Goal: Task Accomplishment & Management: Use online tool/utility

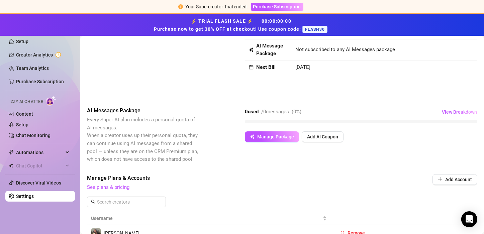
scroll to position [48, 0]
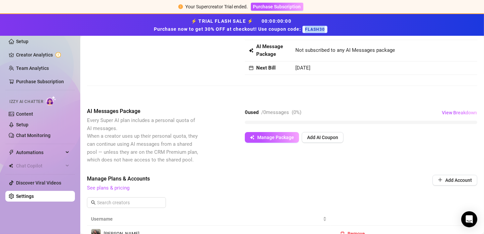
drag, startPoint x: 325, startPoint y: 29, endPoint x: 305, endPoint y: 29, distance: 20.4
click at [305, 29] on span "FLASH30" at bounding box center [315, 29] width 25 height 7
copy span "FLASH30"
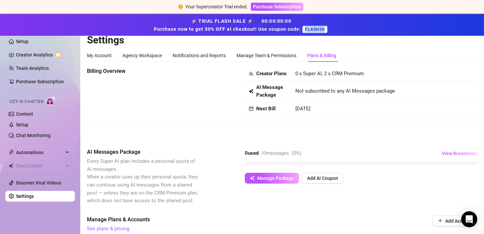
scroll to position [0, 0]
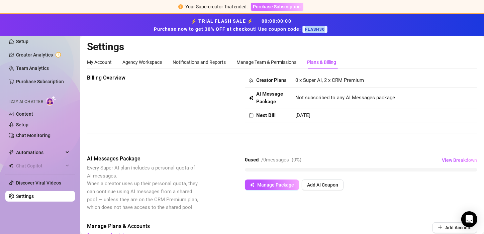
click at [294, 7] on span "Purchase Subscription" at bounding box center [277, 6] width 48 height 5
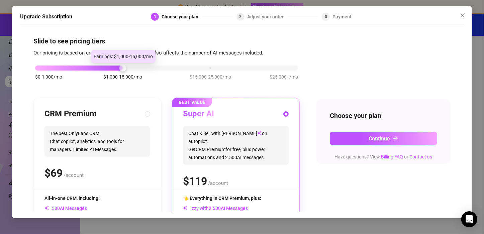
drag, startPoint x: 124, startPoint y: 68, endPoint x: 160, endPoint y: 71, distance: 36.9
click at [160, 71] on div "$0-1,000/mo $1,000-15,000/mo $15,000-25,000/mo $25,000+/mo" at bounding box center [166, 76] width 266 height 38
click at [207, 71] on div "$0-1,000/mo $1,000-15,000/mo $15,000-25,000/mo $25,000+/mo" at bounding box center [166, 76] width 266 height 38
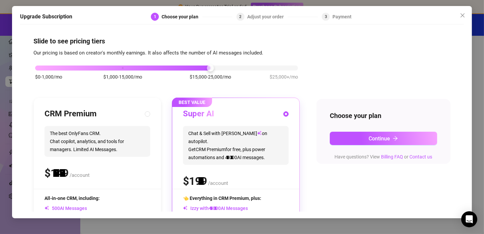
click at [213, 67] on div "$0-1,000/mo $1,000-15,000/mo $15,000-25,000/mo $25,000+/mo" at bounding box center [166, 66] width 263 height 4
click at [124, 67] on div "$0-1,000/mo $1,000-15,000/mo $15,000-25,000/mo $25,000+/mo" at bounding box center [166, 66] width 263 height 4
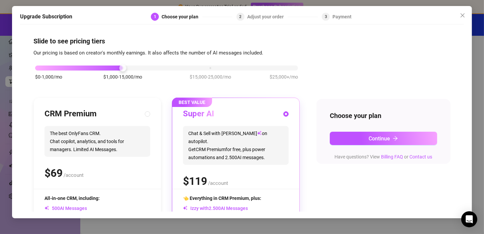
click at [291, 68] on div "$0-1,000/mo $1,000-15,000/mo $15,000-25,000/mo $25,000+/mo" at bounding box center [166, 66] width 263 height 4
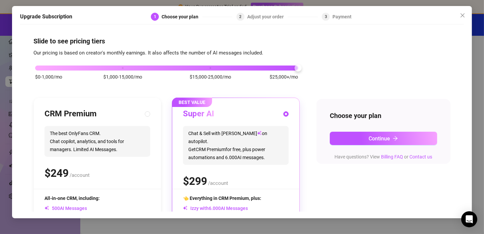
click at [122, 67] on div "$0-1,000/mo $1,000-15,000/mo $15,000-25,000/mo $25,000+/mo" at bounding box center [166, 66] width 263 height 4
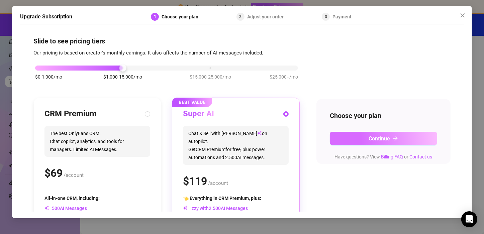
click at [396, 140] on button "Continue" at bounding box center [383, 138] width 107 height 13
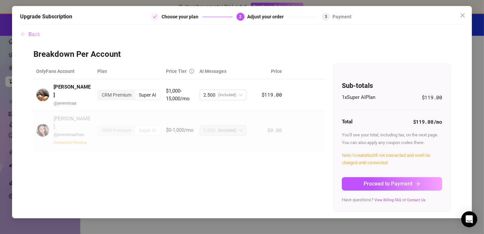
click at [34, 31] on span "Back" at bounding box center [34, 34] width 12 height 6
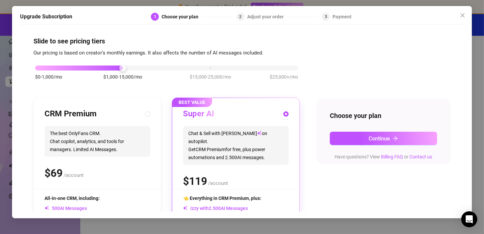
click at [264, 68] on div "$0-1,000/mo $1,000-15,000/mo $15,000-25,000/mo $25,000+/mo" at bounding box center [166, 66] width 263 height 4
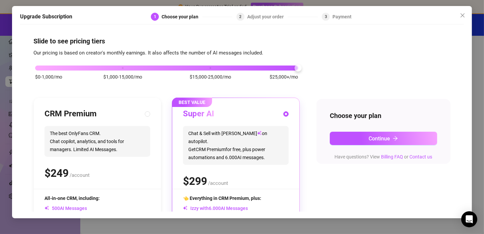
click at [123, 68] on div "$0-1,000/mo $1,000-15,000/mo $15,000-25,000/mo $25,000+/mo" at bounding box center [166, 66] width 263 height 4
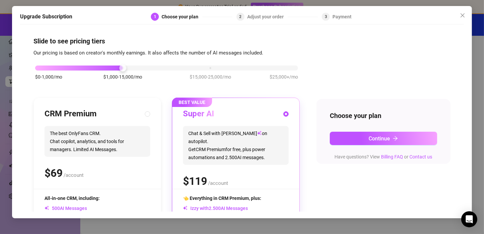
click at [405, 61] on div "$0-1,000/mo $1,000-15,000/mo $15,000-25,000/mo $25,000+/mo CRM Premium The best…" at bounding box center [241, 173] width 417 height 232
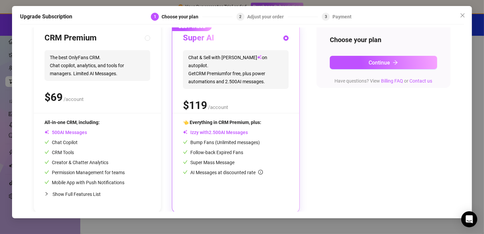
scroll to position [77, 0]
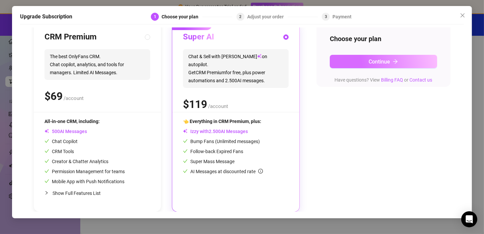
click at [382, 63] on span "Continue" at bounding box center [379, 62] width 21 height 6
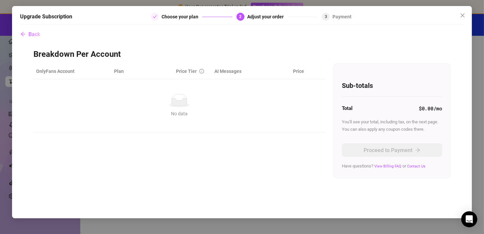
scroll to position [0, 0]
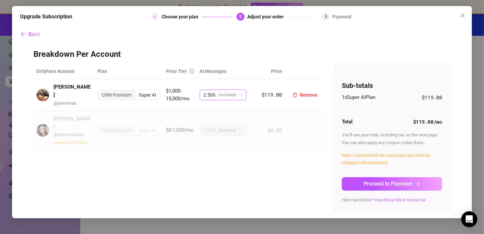
click at [239, 91] on span "2.500 (included)" at bounding box center [223, 95] width 39 height 10
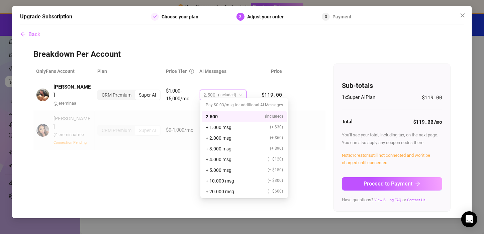
click at [275, 54] on h3 "Breakdown Per Account" at bounding box center [241, 54] width 417 height 11
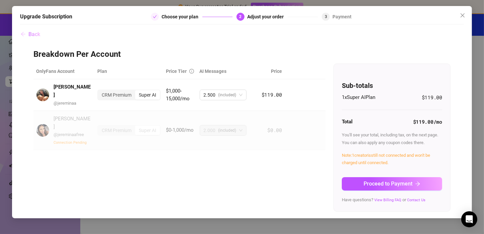
click at [32, 34] on span "Back" at bounding box center [34, 34] width 12 height 6
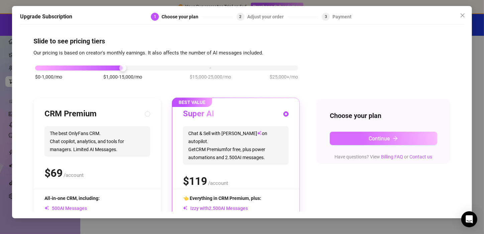
click at [380, 136] on span "Continue" at bounding box center [379, 139] width 21 height 6
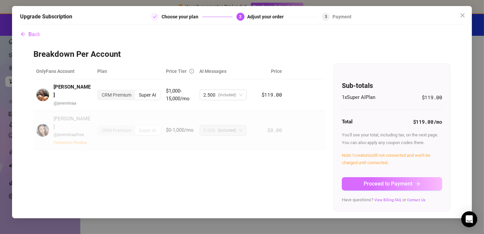
click at [404, 185] on span "Proceed to Payment" at bounding box center [388, 184] width 49 height 6
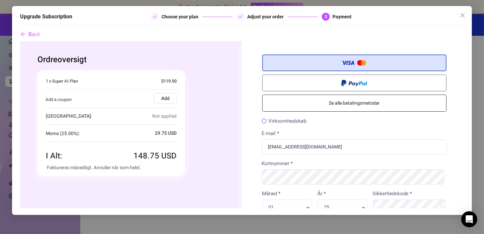
click at [165, 100] on label "Add" at bounding box center [165, 98] width 23 height 11
click at [20, 41] on input "Add" at bounding box center [20, 41] width 0 height 0
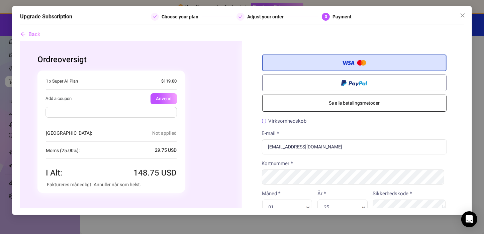
click at [158, 111] on input "text" at bounding box center [112, 112] width 132 height 11
paste input "FLASH30"
type input "FLASH30"
click at [169, 95] on button "Anvend" at bounding box center [164, 98] width 26 height 11
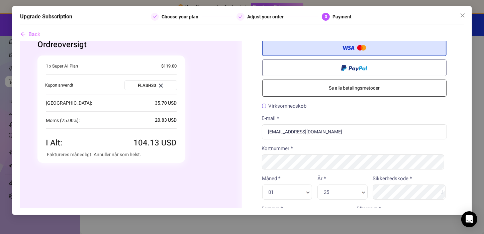
scroll to position [12, 0]
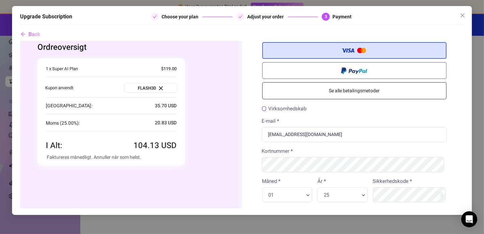
drag, startPoint x: 462, startPoint y: 102, endPoint x: 490, endPoint y: 149, distance: 54.2
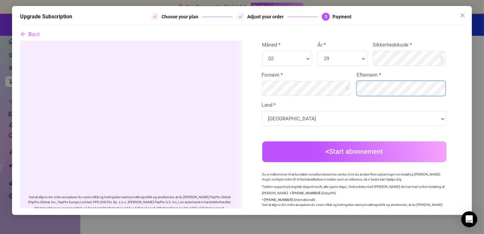
scroll to position [170, 0]
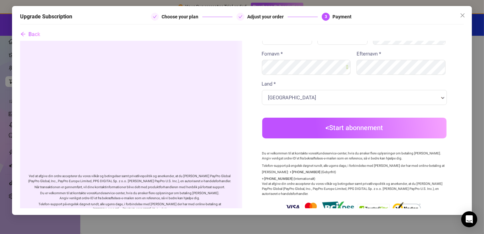
click at [369, 126] on button "Start abonnement" at bounding box center [354, 127] width 185 height 21
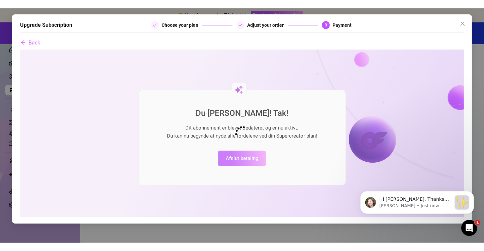
scroll to position [0, 0]
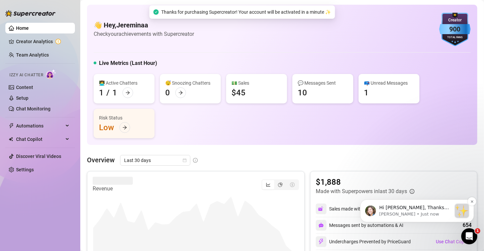
click at [456, 214] on div "message notification from Ella, Just now. Hi Jereminaa, Thanks for purchasing S…" at bounding box center [462, 211] width 14 height 14
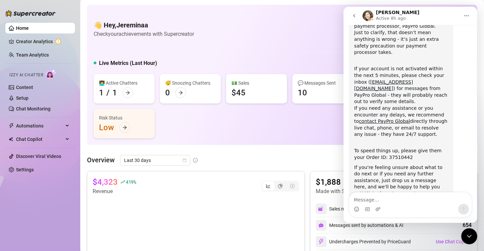
scroll to position [77, 0]
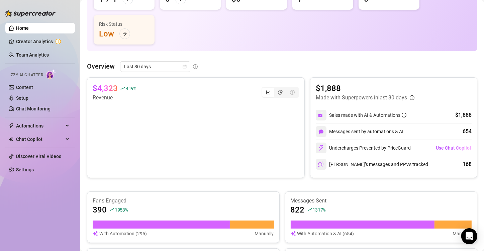
scroll to position [91, 0]
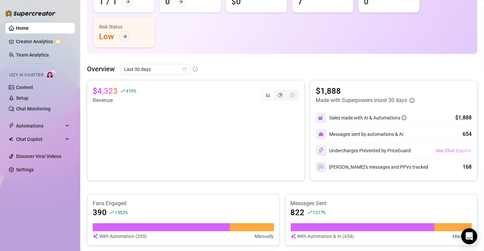
click at [240, 150] on span "Use Chat Copilot" at bounding box center [453, 150] width 35 height 5
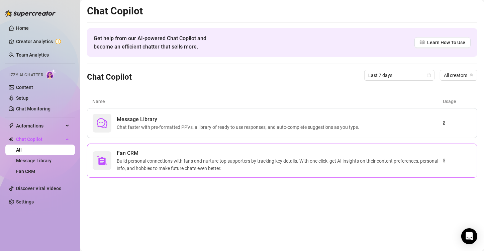
click at [240, 162] on span "Build personal connections with fans and nurture top supporters by tracking key…" at bounding box center [280, 164] width 326 height 15
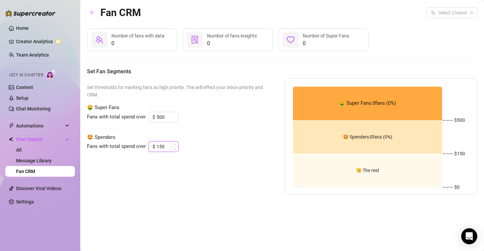
click at [170, 149] on input "150" at bounding box center [168, 147] width 22 height 10
type input "1"
type input "150"
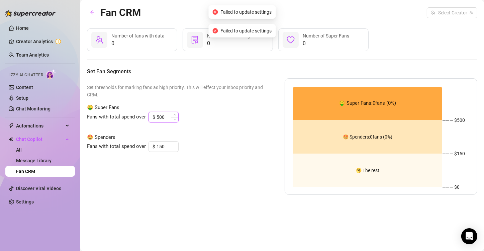
click at [171, 117] on span "Decrease Value" at bounding box center [174, 119] width 7 height 5
click at [172, 113] on span "Increase Value" at bounding box center [174, 115] width 7 height 6
click at [32, 43] on link "Creator Analytics" at bounding box center [43, 41] width 54 height 11
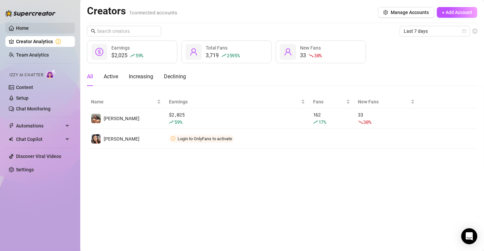
click at [29, 29] on link "Home" at bounding box center [22, 27] width 13 height 5
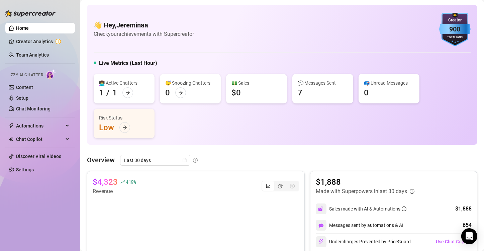
click at [240, 30] on div "900" at bounding box center [455, 29] width 31 height 10
click at [45, 44] on link "Creator Analytics" at bounding box center [43, 41] width 54 height 11
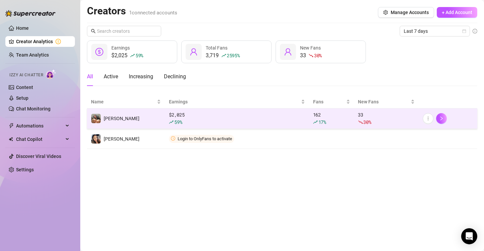
click at [178, 118] on div "$ 2,025 59 %" at bounding box center [237, 118] width 136 height 15
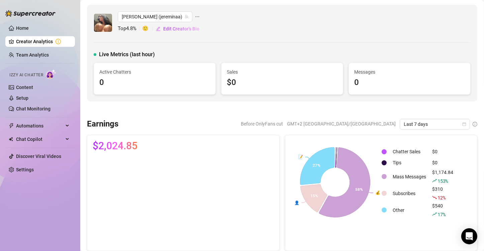
click at [147, 30] on span "🙂" at bounding box center [148, 29] width 13 height 8
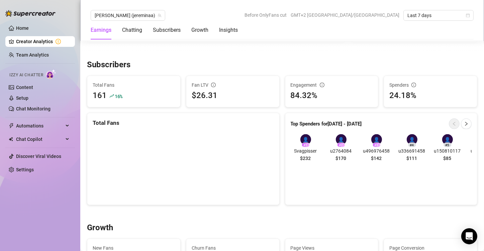
scroll to position [403, 0]
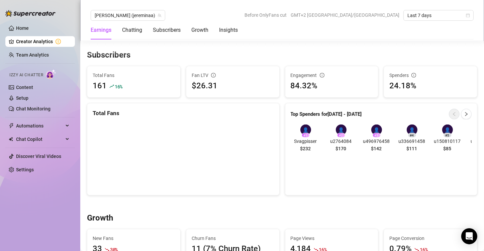
click at [240, 53] on div "Subscribers" at bounding box center [282, 55] width 391 height 11
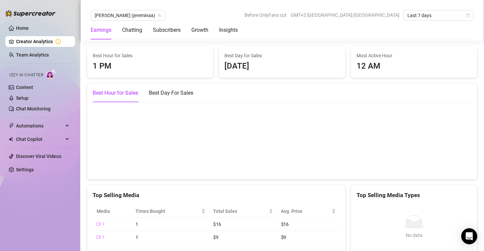
scroll to position [926, 0]
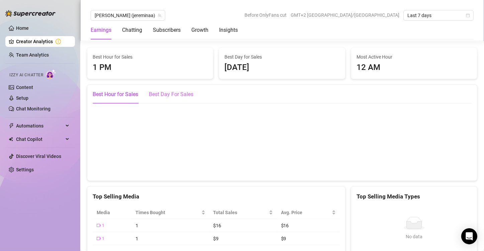
click at [179, 100] on div "Best Day For Sales" at bounding box center [171, 94] width 45 height 19
click at [132, 94] on div "Best Hour for Sales" at bounding box center [116, 94] width 46 height 8
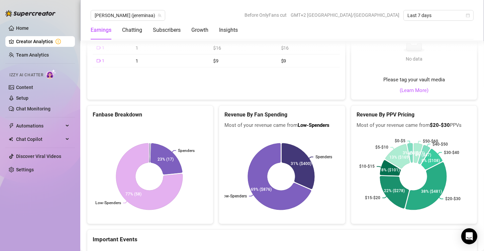
scroll to position [1102, 0]
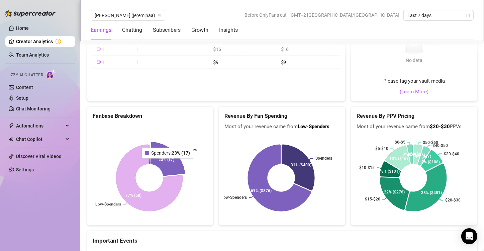
click at [168, 162] on icon at bounding box center [168, 159] width 34 height 34
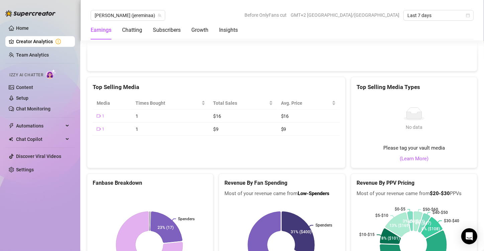
scroll to position [1011, 0]
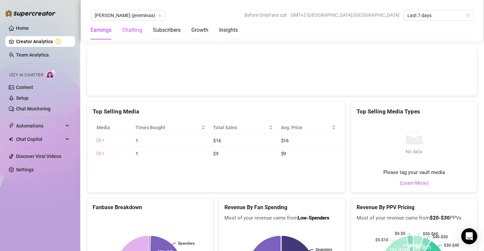
click at [126, 28] on div "Chatting" at bounding box center [132, 30] width 20 height 8
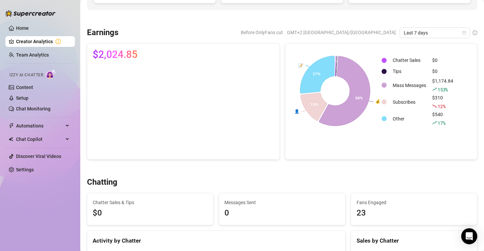
scroll to position [0, 0]
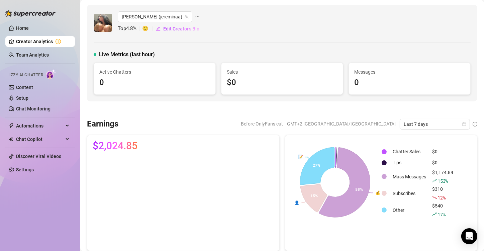
click at [225, 113] on div at bounding box center [282, 110] width 391 height 7
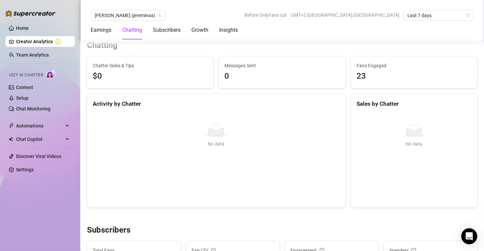
scroll to position [222, 0]
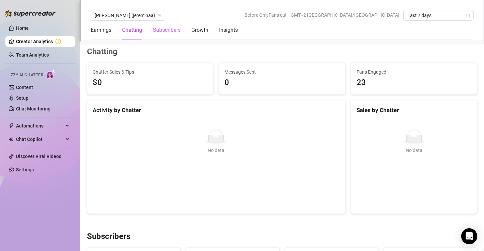
click at [169, 28] on div "Subscribers" at bounding box center [167, 30] width 28 height 8
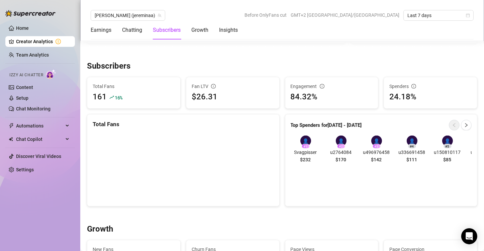
scroll to position [408, 0]
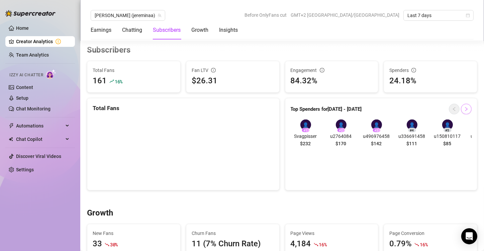
click at [240, 108] on icon "right" at bounding box center [466, 109] width 5 height 5
click at [240, 108] on icon "left" at bounding box center [454, 109] width 5 height 5
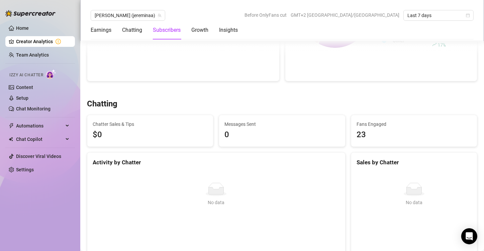
scroll to position [150, 0]
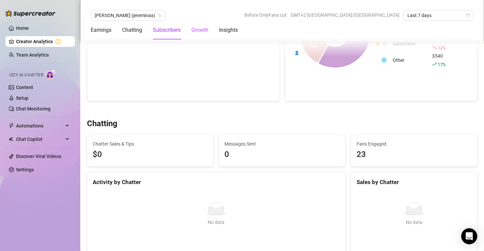
click at [202, 31] on div "Growth" at bounding box center [199, 30] width 17 height 8
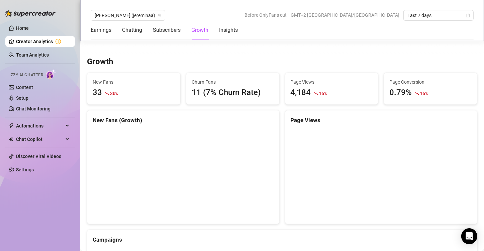
scroll to position [571, 0]
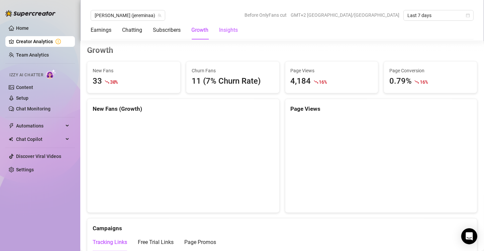
click at [229, 27] on div "Insights" at bounding box center [228, 30] width 19 height 8
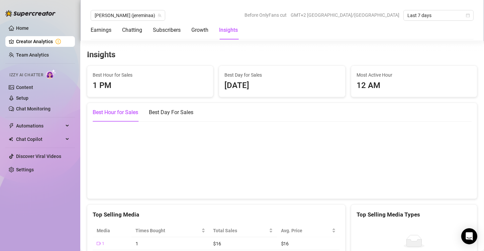
scroll to position [911, 0]
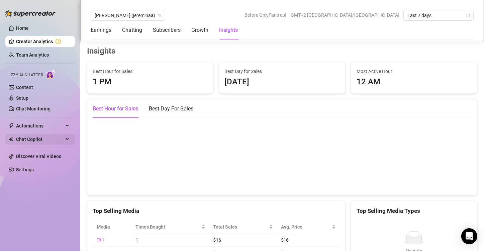
click at [36, 139] on span "Chat Copilot" at bounding box center [40, 139] width 48 height 11
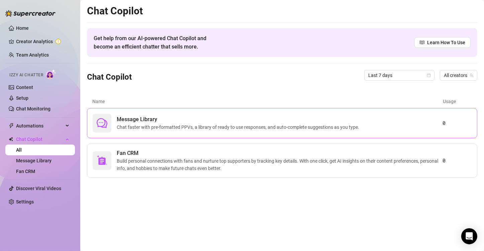
click at [212, 132] on div "Message Library Chat faster with pre-formatted PPVs, a library of ready to use …" at bounding box center [268, 123] width 350 height 19
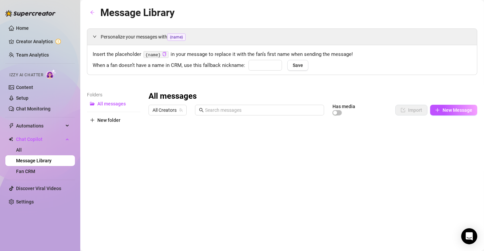
type input "babe"
click at [92, 15] on icon "arrow-left" at bounding box center [92, 12] width 5 height 5
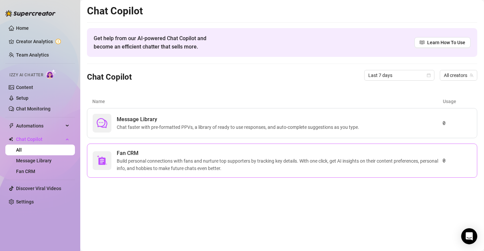
click at [240, 162] on span "Build personal connections with fans and nurture top supporters by tracking key…" at bounding box center [280, 164] width 326 height 15
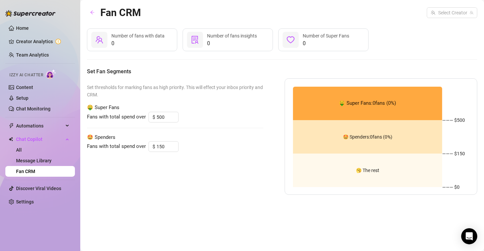
click at [240, 37] on span "Number of Super Fans" at bounding box center [326, 35] width 47 height 5
click at [240, 95] on div "🤑 Super Fans: 0 fans ( 0 %)" at bounding box center [368, 103] width 150 height 33
click at [174, 153] on div "Set thresholds for marking fans as high priority. This will effect your inbox p…" at bounding box center [175, 136] width 176 height 116
click at [163, 146] on input "150" at bounding box center [168, 147] width 22 height 10
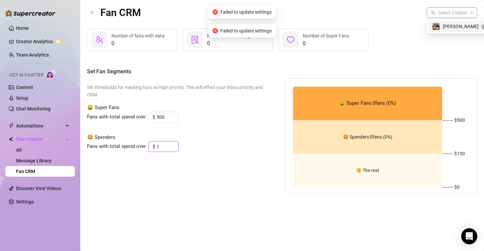
click at [240, 7] on div "Select Creator" at bounding box center [452, 12] width 51 height 11
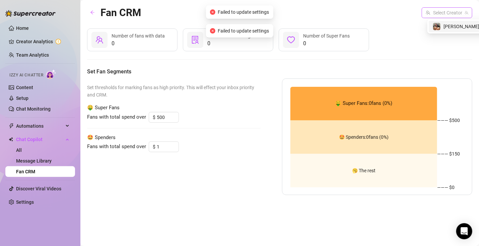
type input "150"
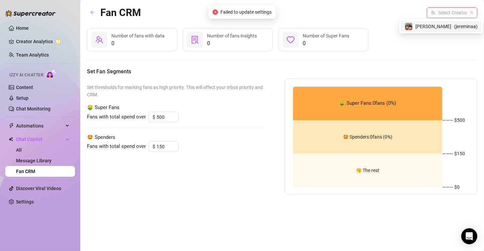
click at [240, 25] on span "[PERSON_NAME]" at bounding box center [434, 26] width 36 height 7
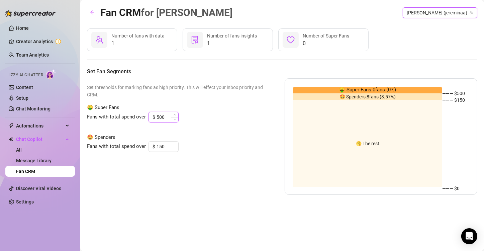
click at [165, 116] on input "500" at bounding box center [168, 117] width 22 height 10
type input "5"
type input "1"
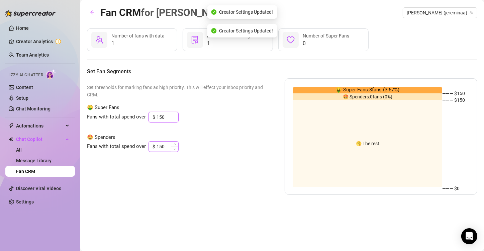
type input "150"
click at [165, 145] on input "150" at bounding box center [168, 147] width 22 height 10
type input "1"
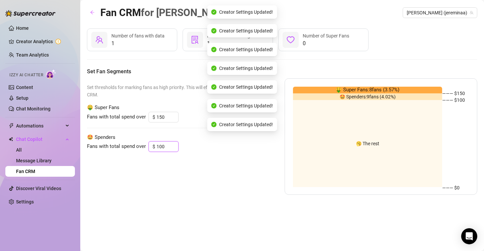
type input "100"
click at [223, 159] on div "Set thresholds for marking fans as high priority. This will effect your inbox p…" at bounding box center [175, 136] width 176 height 116
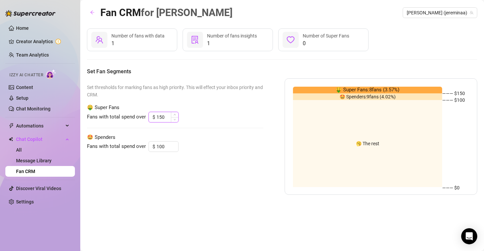
click at [168, 117] on input "150" at bounding box center [168, 117] width 22 height 10
type input "1"
type input "5"
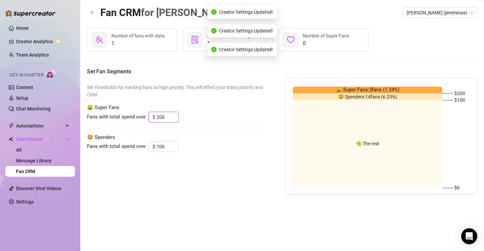
type input "200"
click at [235, 122] on div "Fans with total spend over $ 200" at bounding box center [175, 117] width 176 height 11
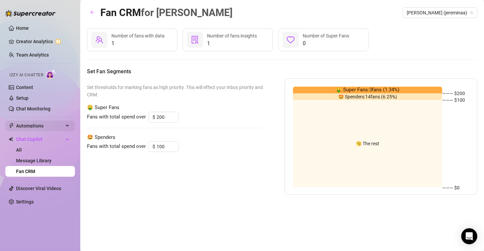
click at [65, 126] on div "Automations" at bounding box center [40, 126] width 70 height 11
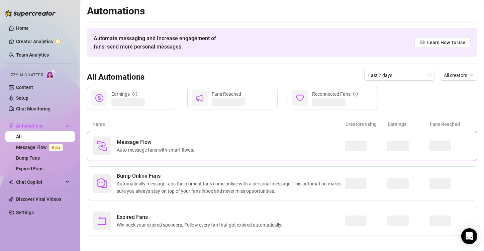
click at [170, 152] on span "Auto-message fans with smart flows." at bounding box center [157, 149] width 80 height 7
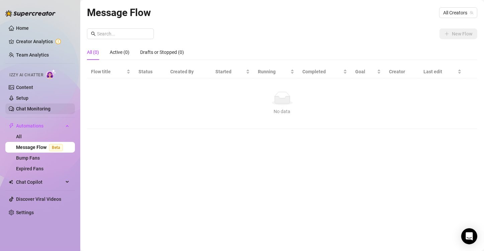
click at [34, 106] on link "Chat Monitoring" at bounding box center [33, 108] width 34 height 5
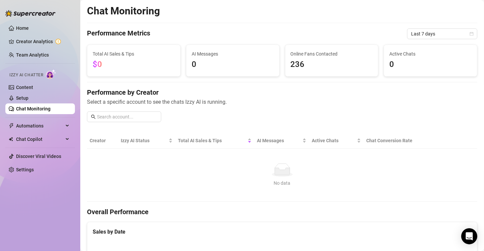
click at [240, 111] on div "Performance by Creator Select a specific account to see the chats Izzy AI is ru…" at bounding box center [282, 108] width 391 height 40
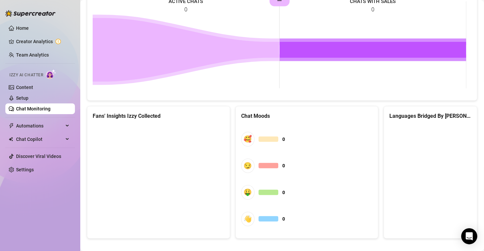
scroll to position [342, 0]
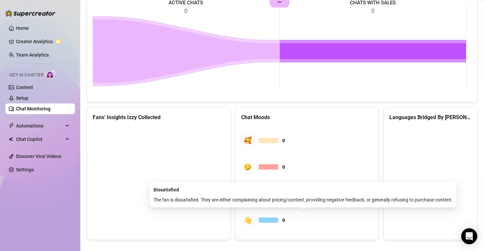
click at [240, 217] on div "👋" at bounding box center [247, 220] width 13 height 14
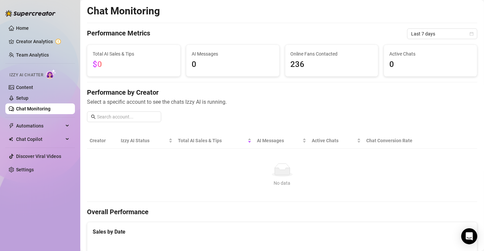
scroll to position [0, 0]
click at [69, 123] on div "Automations" at bounding box center [40, 126] width 70 height 11
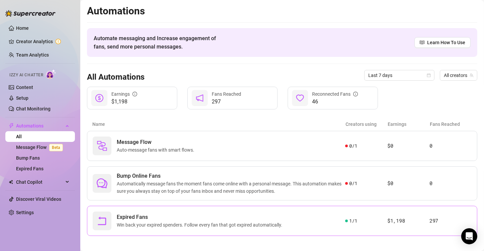
click at [176, 215] on span "Expired Fans" at bounding box center [201, 217] width 168 height 8
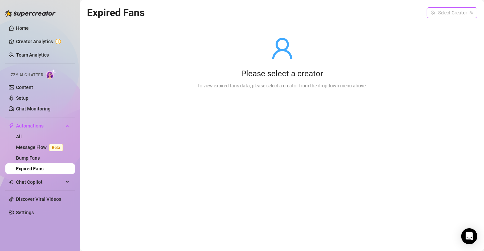
click at [240, 10] on input "search" at bounding box center [449, 13] width 36 height 10
click at [240, 31] on div "[PERSON_NAME] ( jereminaa )" at bounding box center [441, 26] width 81 height 11
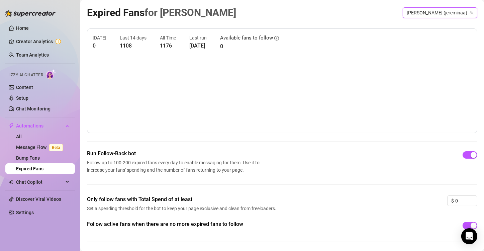
scroll to position [21, 0]
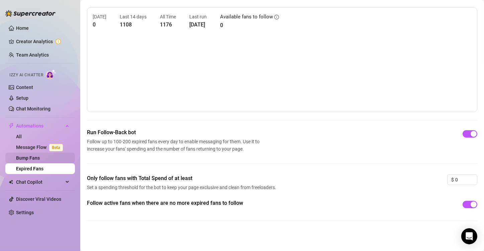
click at [34, 155] on link "Bump Fans" at bounding box center [28, 157] width 24 height 5
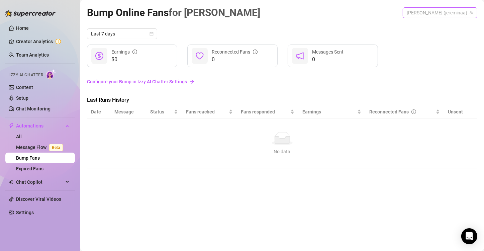
click at [240, 8] on span "[PERSON_NAME] (jereminaa)" at bounding box center [440, 13] width 67 height 10
click at [240, 27] on span "[PERSON_NAME]" at bounding box center [428, 26] width 36 height 7
click at [37, 145] on link "Message Flow Beta" at bounding box center [41, 147] width 50 height 5
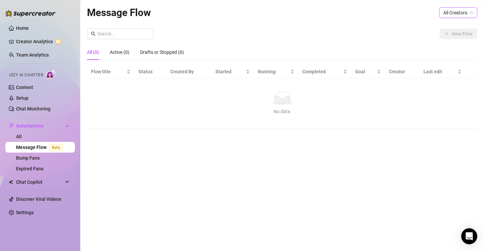
click at [240, 14] on span "All Creators" at bounding box center [459, 13] width 30 height 10
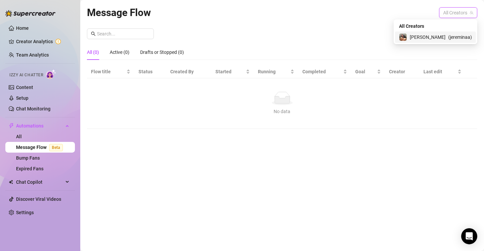
click at [240, 39] on div "[PERSON_NAME] ( jereminaa )" at bounding box center [435, 37] width 73 height 8
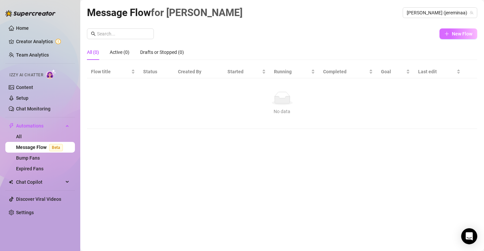
click at [240, 35] on icon "plus" at bounding box center [447, 33] width 5 height 5
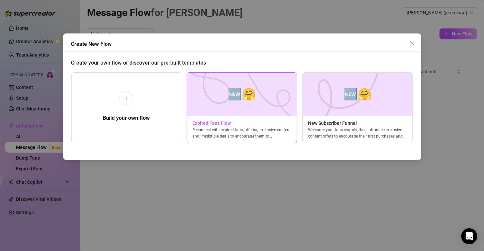
click at [240, 98] on span "🆕🤗" at bounding box center [242, 94] width 28 height 18
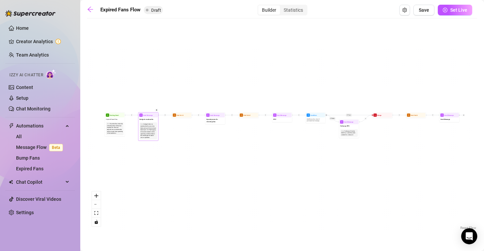
click at [148, 130] on div "Nudge the fan to resubscribe. Say you miss them and you'd love to have them bac…" at bounding box center [149, 130] width 16 height 15
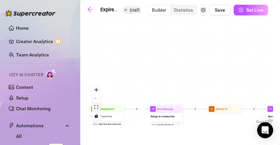
click at [96, 109] on button "fit view" at bounding box center [96, 107] width 9 height 9
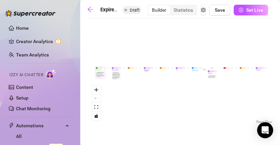
click at [100, 78] on div "Note: Start the flow when the Follow-Back bot follows an Expired Fan. Get your …" at bounding box center [100, 74] width 9 height 7
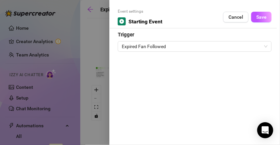
click at [92, 42] on div at bounding box center [140, 72] width 280 height 145
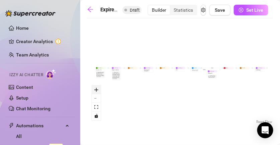
click at [93, 90] on button "zoom in" at bounding box center [96, 90] width 9 height 9
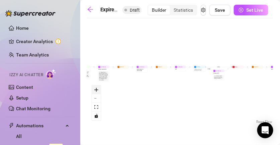
click at [95, 92] on button "zoom in" at bounding box center [96, 90] width 9 height 9
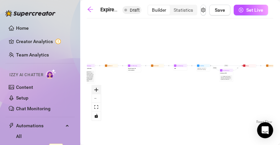
click at [95, 92] on button "zoom in" at bounding box center [96, 90] width 9 height 9
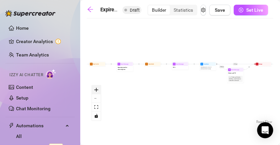
click at [95, 92] on button "zoom in" at bounding box center [96, 90] width 9 height 9
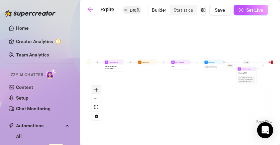
click at [95, 92] on button "zoom in" at bounding box center [96, 90] width 9 height 9
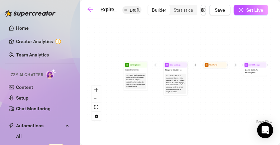
drag, startPoint x: 129, startPoint y: 79, endPoint x: 283, endPoint y: 85, distance: 154.8
click at [240, 85] on html "Home Creator Analytics Team Analytics Izzy AI Chatter Content Setup Chat Monito…" at bounding box center [140, 72] width 280 height 145
click at [97, 90] on icon "zoom in" at bounding box center [96, 90] width 4 height 4
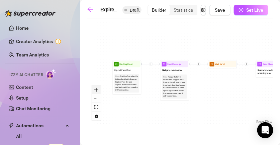
click at [97, 90] on icon "zoom in" at bounding box center [96, 90] width 4 height 4
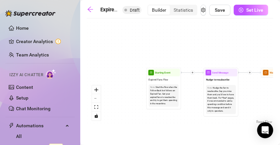
drag, startPoint x: 126, startPoint y: 105, endPoint x: 173, endPoint y: 115, distance: 48.7
click at [173, 115] on div "If True If False Send Message Send Message Wait for 2d Merge Send Message Follo…" at bounding box center [180, 74] width 186 height 104
click at [95, 92] on button "zoom in" at bounding box center [96, 90] width 9 height 9
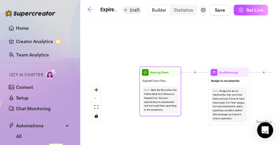
click at [160, 103] on div "Start the flow when the Follow-Back bot follows an Expired Fan. Get your expire…" at bounding box center [160, 99] width 32 height 23
click at [160, 111] on div "Start the flow when the Follow-Back bot follows an Expired Fan. Get your expire…" at bounding box center [160, 99] width 32 height 23
click at [163, 73] on span "Starting Event" at bounding box center [159, 72] width 19 height 5
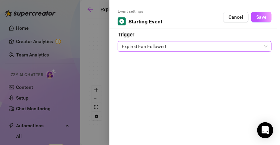
click at [185, 45] on span "Expired Fan Followed" at bounding box center [195, 47] width 146 height 10
click at [85, 63] on div at bounding box center [140, 72] width 280 height 145
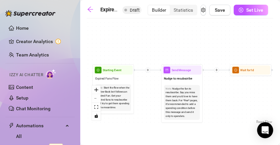
drag, startPoint x: 262, startPoint y: 100, endPoint x: 215, endPoint y: 98, distance: 47.3
click at [215, 98] on div "If True If False Send Message Send Message Wait for 2d Merge Send Message Follo…" at bounding box center [180, 74] width 186 height 104
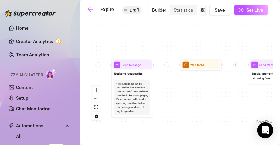
drag, startPoint x: 263, startPoint y: 98, endPoint x: 211, endPoint y: 93, distance: 52.1
click at [211, 93] on div "If True If False Send Message Send Message Wait for 2d Merge Send Message Follo…" at bounding box center [180, 74] width 186 height 104
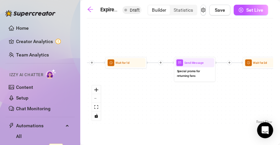
drag, startPoint x: 263, startPoint y: 94, endPoint x: 190, endPoint y: 91, distance: 73.0
click at [190, 91] on div "If True If False Send Message Send Message Wait for 2d Merge Send Message Follo…" at bounding box center [180, 74] width 186 height 104
click at [207, 74] on span "Special promo for returning fans" at bounding box center [195, 73] width 36 height 9
type textarea "Special promo for returning fans"
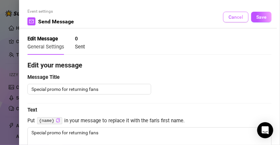
click at [231, 19] on span "Cancel" at bounding box center [236, 16] width 15 height 5
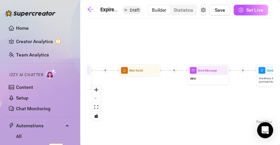
drag, startPoint x: 262, startPoint y: 90, endPoint x: 138, endPoint y: 97, distance: 124.4
click at [138, 97] on div "If True If False Send Message Send Message Wait for 2d Merge Send Message Follo…" at bounding box center [180, 74] width 186 height 104
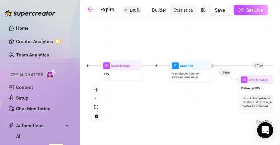
drag, startPoint x: 236, startPoint y: 99, endPoint x: 169, endPoint y: 91, distance: 67.4
click at [169, 91] on div "If True If False Send Message Send Message Wait for 2d Merge Send Message Follo…" at bounding box center [180, 74] width 186 height 104
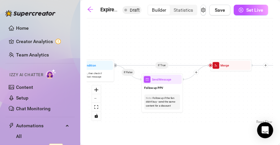
drag, startPoint x: 229, startPoint y: 105, endPoint x: 129, endPoint y: 104, distance: 100.4
click at [129, 104] on div "If True If False Send Message Send Message Wait for 2d Merge Send Message Follo…" at bounding box center [180, 74] width 186 height 104
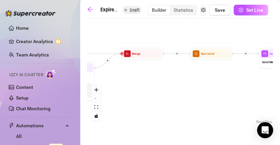
drag, startPoint x: 234, startPoint y: 101, endPoint x: 149, endPoint y: 90, distance: 86.0
click at [149, 90] on div "If True If False Send Message Send Message Wait for 2d Merge Send Message Follo…" at bounding box center [180, 74] width 186 height 104
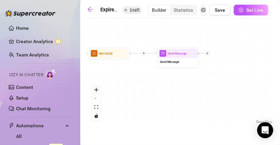
drag, startPoint x: 227, startPoint y: 94, endPoint x: 139, endPoint y: 93, distance: 88.0
click at [139, 93] on div "If True If False Send Message Send Message Wait for 2d Merge Send Message Follo…" at bounding box center [180, 74] width 186 height 104
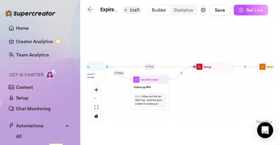
drag, startPoint x: 118, startPoint y: 76, endPoint x: 283, endPoint y: 78, distance: 164.7
click at [240, 78] on html "Home Creator Analytics Team Analytics Izzy AI Chatter Content Setup Chat Monito…" at bounding box center [140, 72] width 280 height 145
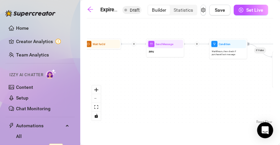
drag, startPoint x: 121, startPoint y: 104, endPoint x: 271, endPoint y: 89, distance: 151.1
click at [240, 89] on div "If True If False Send Message Send Message Wait for 2d Merge Send Message Follo…" at bounding box center [180, 74] width 186 height 104
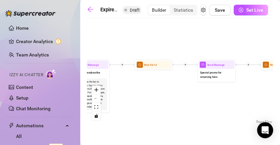
drag, startPoint x: 120, startPoint y: 79, endPoint x: 283, endPoint y: 100, distance: 164.4
click at [240, 100] on html "Home Creator Analytics Team Analytics Izzy AI Chatter Content Setup Chat Monito…" at bounding box center [140, 72] width 280 height 145
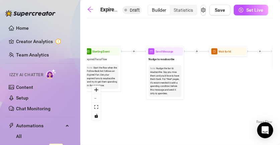
drag, startPoint x: 155, startPoint y: 100, endPoint x: 223, endPoint y: 87, distance: 69.5
click at [223, 87] on div "If True If False Send Message Send Message Wait for 2d Merge Send Message Follo…" at bounding box center [180, 74] width 186 height 104
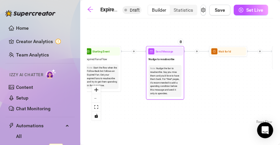
click at [164, 53] on span "Send Message" at bounding box center [165, 52] width 18 height 4
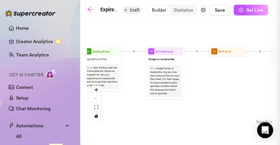
type textarea "Nudge to resubscribe"
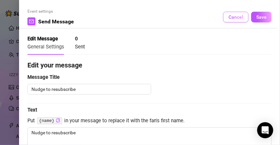
click at [230, 15] on span "Cancel" at bounding box center [236, 16] width 15 height 5
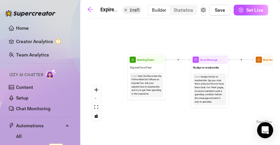
drag, startPoint x: 139, startPoint y: 85, endPoint x: 183, endPoint y: 93, distance: 45.0
click at [183, 93] on div "If True If False Send Message Send Message Wait for 2d Merge Send Message Follo…" at bounding box center [180, 74] width 186 height 104
click at [132, 62] on span "play-circle" at bounding box center [133, 60] width 6 height 6
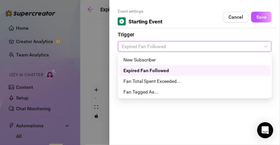
click at [171, 47] on span "Expired Fan Followed" at bounding box center [195, 47] width 146 height 10
click at [150, 68] on div "Expired Fan Followed" at bounding box center [195, 70] width 143 height 7
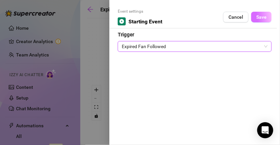
click at [240, 19] on span "Save" at bounding box center [261, 16] width 10 height 5
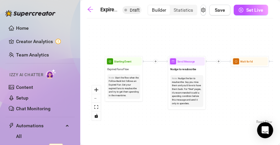
drag, startPoint x: 239, startPoint y: 93, endPoint x: 223, endPoint y: 94, distance: 16.1
click at [223, 94] on div "If True If False Send Message Send Message Wait for 2d Merge Send Message Follo…" at bounding box center [180, 74] width 186 height 104
click at [176, 64] on div "Send Message" at bounding box center [187, 61] width 36 height 8
type textarea "Nudge to resubscribe"
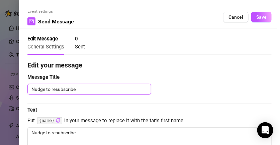
click at [134, 92] on textarea "Nudge to resubscribe" at bounding box center [89, 89] width 124 height 11
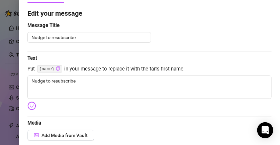
scroll to position [56, 0]
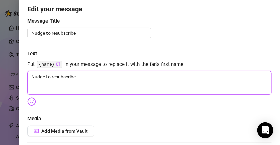
drag, startPoint x: 99, startPoint y: 81, endPoint x: 100, endPoint y: 77, distance: 4.6
click at [100, 77] on textarea "Nudge to resubscribe" at bounding box center [149, 82] width 244 height 23
type textarea "Nudge to"
type textarea "Nudge"
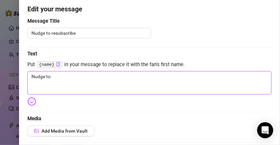
type textarea "Nudge"
type textarea "Write your message here"
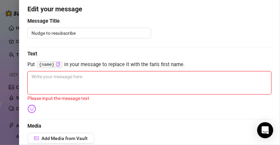
type textarea "H"
type textarea "He"
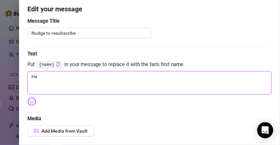
type textarea "Hey"
type textarea "Hey i"
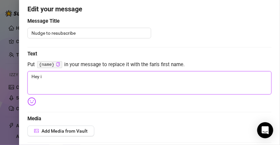
type textarea "Hey i m"
type textarea "Hey i mi"
type textarea "Hey i mis"
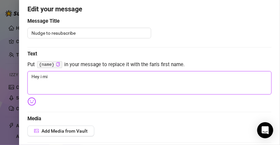
type textarea "Hey i mis"
type textarea "Hey i miss"
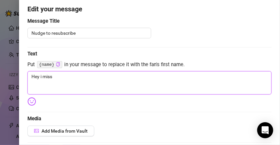
type textarea "Hey i miss y"
type textarea "Hey i miss yo"
type textarea "Hey i miss you"
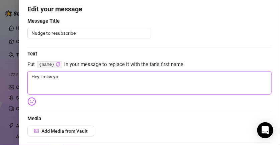
type textarea "Hey i miss you"
type textarea "Hey i miss you o"
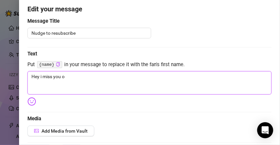
type textarea "Hey i miss you on"
type textarea "Hey i miss you on m"
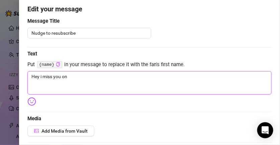
type textarea "Hey i miss you on m"
type textarea "Hey i miss you on my"
type textarea "Hey i miss you on my p"
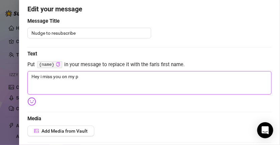
type textarea "Hey i miss you on my pa"
type textarea "Hey i miss you on my pag"
type textarea "Hey i miss you on my page"
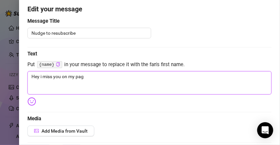
type textarea "Hey i miss you on my page"
type textarea "Hey i miss you on my page."
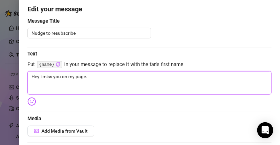
type textarea "Hey i miss you on my page. I"
type textarea "Hey i miss you on my page. I w"
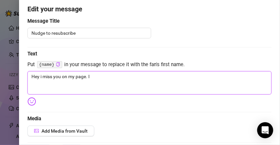
type textarea "Hey i miss you on my page. I w"
type textarea "Hey i miss you on my page. I wi"
type textarea "Hey i miss you on my page. I wil"
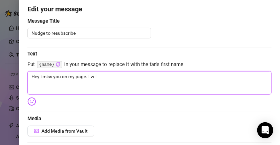
type textarea "Hey i miss you on my page. I will"
type textarea "Hey i miss you on my page. I will g"
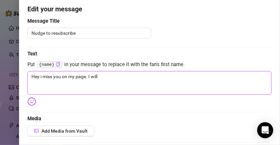
type textarea "Hey i miss you on my page. I will g"
type textarea "Hey i miss you on my page. I will gi"
type textarea "Hey i miss you on my page. I will giv"
type textarea "Hey i miss you on my page. I will givew"
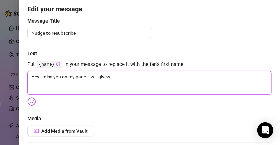
type textarea "Hey i miss you on my page. I will givew"
type textarea "Hey i miss you on my page. I will givew y"
type textarea "Hey i miss you on my page. I will givew yo"
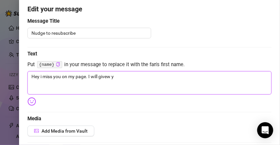
type textarea "Hey i miss you on my page. I will givew yo"
type textarea "Hey i miss you on my page. I will givew you"
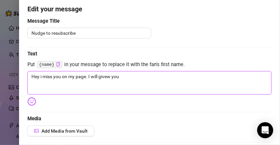
type textarea "Hey i miss you on my page. I will givew"
type textarea "Hey i miss you on my page. I will give"
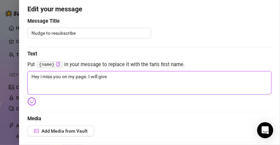
type textarea "Hey i miss you on my page. I will give"
type textarea "Hey i miss you on my page. I will give y"
type textarea "Hey i miss you on my page. I will give yo"
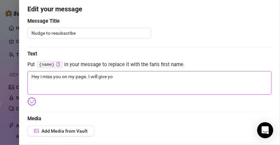
type textarea "Hey i miss you on my page. I will give you"
type textarea "Hey i miss you on my page. I will give you a"
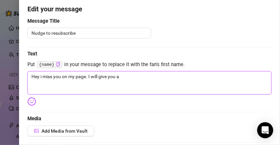
type textarea "Hey i miss you on my page. I will give you a"
type textarea "Hey i miss you on my page. I will give you a f"
type textarea "Hey i miss you on my page. I will give you a fe"
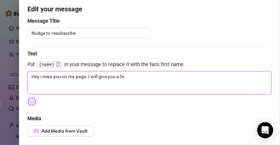
type textarea "Hey i miss you on my page. I will give you a fee"
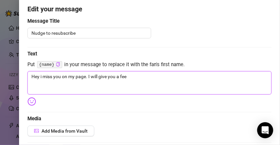
type textarea "Hey i miss you on my page. I will give you a fee"
type textarea "Hey i miss you on my page. I will give you a fe"
type textarea "Hey i miss you on my page. I will give you a f"
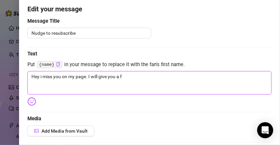
type textarea "Hey i miss you on my page. I will give you a fr"
type textarea "Hey i miss you on my page. I will give you a fre"
type textarea "Hey i miss you on my page. I will give you a free"
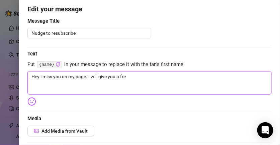
type textarea "Hey i miss you on my page. I will give you a free"
type textarea "Hey i miss you on my page. I will give you a free v"
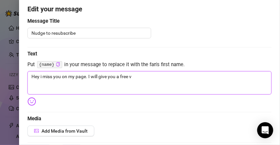
type textarea "Hey i miss you on my page. I will give you a free vi"
type textarea "Hey i miss you on my page. I will give you a free vid"
type textarea "Hey i miss you on my page. I will give you a free vide"
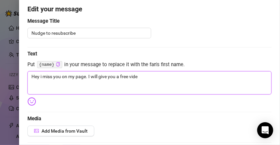
type textarea "Hey i miss you on my page. I will give you a free video"
type textarea "Hey i miss you on my page. I will give you a free video i"
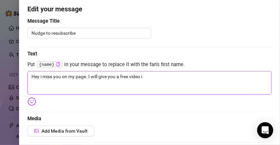
type textarea "Hey i miss you on my page. I will give you a free video is"
type textarea "Hey i miss you on my page. I will give you a free video i"
type textarea "Hey i miss you on my page. I will give you a free video if"
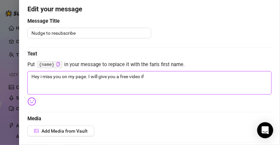
type textarea "Hey i miss you on my page. I will give you a free video if"
type textarea "Hey i miss you on my page. I will give you a free video if y"
type textarea "Hey i miss you on my page. I will give you a free video if yo"
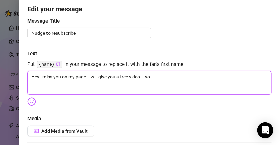
type textarea "Hey i miss you on my page. I will give you a free video if you"
type textarea "Hey i miss you on my page. I will give you a free video if you s"
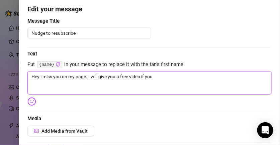
type textarea "Hey i miss you on my page. I will give you a free video if you s"
type textarea "Hey i miss you on my page. I will give you a free video if you su"
type textarea "Hey i miss you on my page. I will give you a free video if you sub"
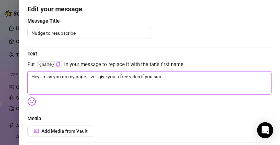
type textarea "Hey i miss you on my page. I will give you a free video if you sub"
type textarea "Hey i miss you on my page. I will give you a free video if you sub a"
type textarea "Hey i miss you on my page. I will give you a free video if you sub ag"
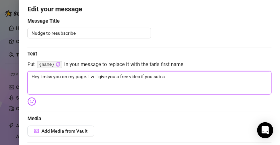
type textarea "Hey i miss you on my page. I will give you a free video if you sub ag"
type textarea "Hey i miss you on my page. I will give you a free video if you sub aga"
type textarea "Hey i miss you on my page. I will give you a free video if you sub agai"
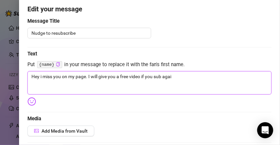
type textarea "Hey i miss you on my page. I will give you a free video if you sub again"
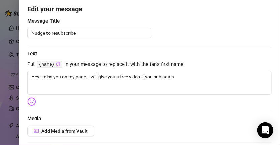
click at [30, 102] on img at bounding box center [31, 101] width 9 height 9
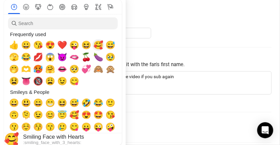
click at [97, 48] on span "🥰" at bounding box center [98, 45] width 10 height 9
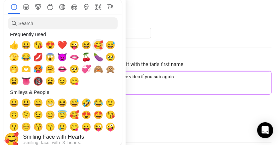
type textarea "Hey i miss you on my page. I will give you a free video if you sub again 🥰"
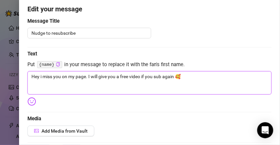
click at [200, 83] on textarea "Hey i miss you on my page. I will give you a free video if you sub again 🥰" at bounding box center [149, 82] width 244 height 23
type textarea "Hey i miss you on my page. I will give you a free video if you sub again 🥰"
type textarea "Hey i miss you on my page. I will give you a free video if you sub again 🥰 I"
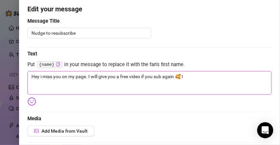
type textarea "Hey i miss you on my page. I will give you a free video if you sub again 🥰 Im"
type textarea "Hey i miss you on my page. I will give you a free video if you sub again 🥰 Im o"
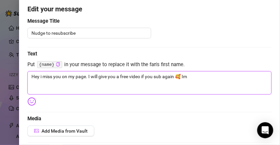
type textarea "Hey i miss you on my page. I will give you a free video if you sub again 🥰 Im o"
type textarea "Hey i miss you on my page. I will give you a free video if you sub again 🥰 Im on"
type textarea "Hey i miss you on my page. I will give you a free video if you sub again 🥰 Im o…"
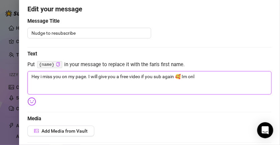
type textarea "Hey i miss you on my page. I will give you a free video if you sub again 🥰 Im o…"
click at [164, 76] on textarea "Hey i miss you on my page. I will give you a free video if you sub again 🥰 Im o…" at bounding box center [149, 82] width 244 height 23
click at [158, 76] on textarea "Hey i miss you on my page. I will give you a free video if you sub again 🥰 Im o…" at bounding box center [149, 82] width 244 height 23
click at [142, 75] on textarea "Hey i miss you on my page. I will give you a free video if you sub again 🥰 Im o…" at bounding box center [149, 82] width 244 height 23
click at [148, 77] on textarea "Hey i miss you on my page. I will give you a free video if you sub again 🥰 Im o…" at bounding box center [149, 82] width 244 height 23
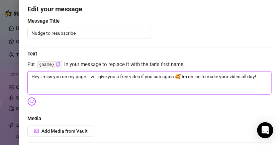
click at [130, 77] on textarea "Hey i miss you on my page. I will give you a free video if you sub again 🥰 Im o…" at bounding box center [149, 82] width 244 height 23
click at [87, 75] on textarea "Hey i miss you on my page. I will give you a free personal video if you sub aga…" at bounding box center [149, 82] width 244 height 23
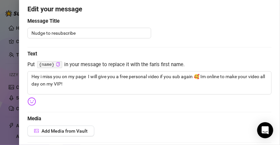
click at [23, 106] on div "Event settings Send Message Cancel Save Edit Message General Settings 0 Sent Ed…" at bounding box center [149, 72] width 261 height 145
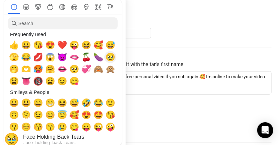
click at [113, 57] on span "🥹" at bounding box center [110, 57] width 10 height 9
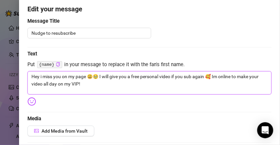
click at [144, 77] on textarea "Hey i miss you on my page 😃🥹 I will give you a free personal video if you sub a…" at bounding box center [149, 82] width 244 height 23
click at [95, 76] on textarea "Hey i miss you on my page 😃🥹 I will give you a free personal video if you sub a…" at bounding box center [149, 82] width 244 height 23
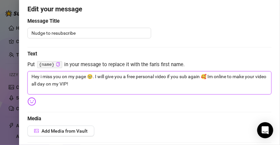
click at [98, 77] on textarea "Hey i miss you on my page 🥹. I will give you a free personal video if you sub a…" at bounding box center [149, 82] width 244 height 23
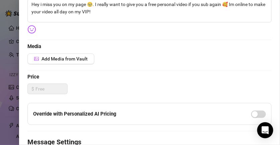
scroll to position [144, 0]
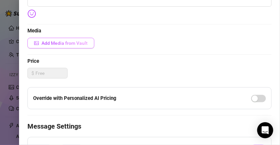
click at [62, 42] on span "Add Media from Vault" at bounding box center [65, 43] width 46 height 5
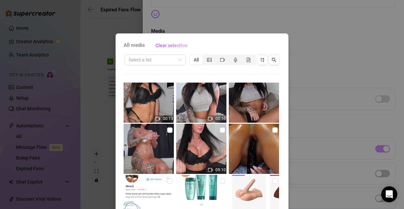
scroll to position [0, 0]
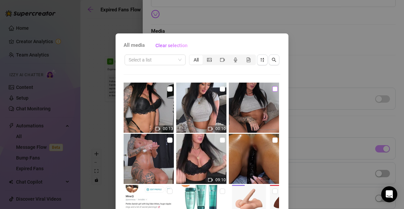
click at [240, 89] on input "checkbox" at bounding box center [274, 88] width 5 height 5
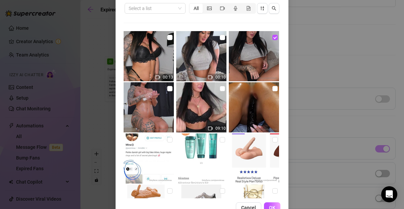
scroll to position [70, 0]
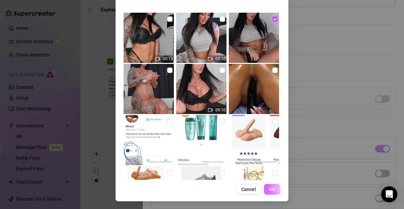
click at [240, 188] on span "OK" at bounding box center [272, 189] width 6 height 5
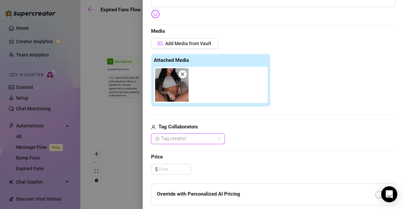
click at [172, 88] on img at bounding box center [171, 84] width 33 height 33
click at [217, 142] on div "@ Tag creator" at bounding box center [188, 139] width 74 height 11
click at [240, 117] on div "Add Media from Vault Attached Media Tag Collaborators @ Tag creator" at bounding box center [273, 91] width 244 height 106
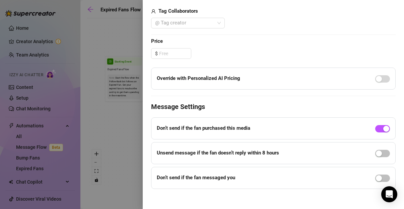
scroll to position [263, 0]
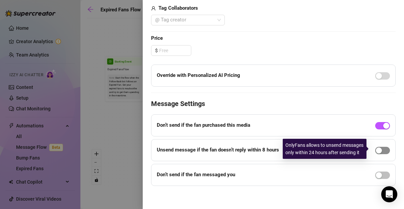
click at [240, 147] on span "button" at bounding box center [382, 150] width 15 height 7
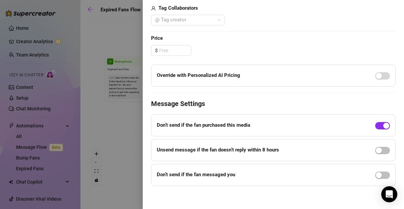
click at [240, 124] on div "button" at bounding box center [386, 126] width 6 height 6
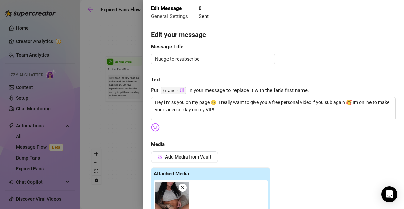
scroll to position [0, 0]
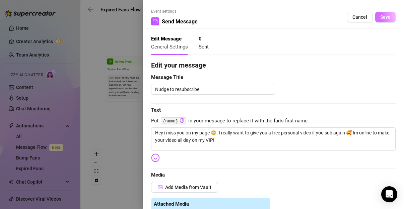
click at [240, 17] on span "Save" at bounding box center [385, 16] width 10 height 5
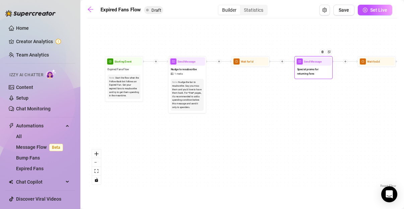
click at [240, 65] on div "Send Message" at bounding box center [313, 61] width 36 height 8
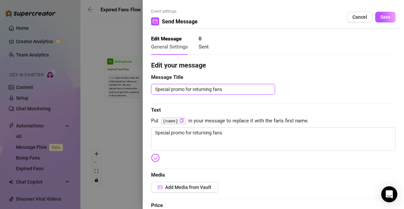
click at [229, 88] on textarea "Special promo for returning fans" at bounding box center [213, 89] width 124 height 10
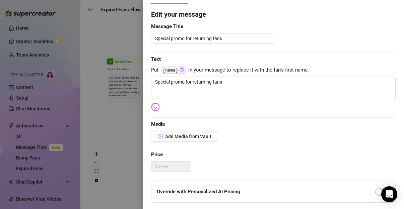
scroll to position [50, 0]
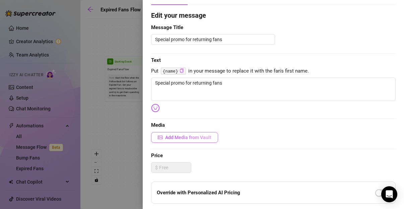
click at [209, 135] on span "Add Media from Vault" at bounding box center [188, 137] width 46 height 5
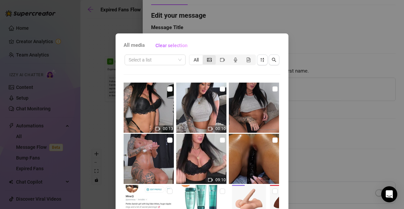
click at [207, 60] on icon "picture" at bounding box center [209, 60] width 5 height 4
click at [204, 56] on input "segmented control" at bounding box center [204, 56] width 0 height 0
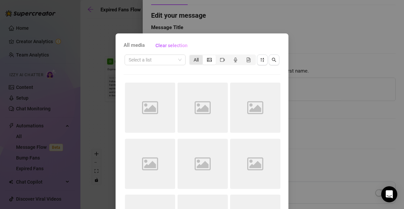
click at [194, 60] on div "All" at bounding box center [195, 59] width 13 height 9
click at [191, 56] on input "All" at bounding box center [191, 56] width 0 height 0
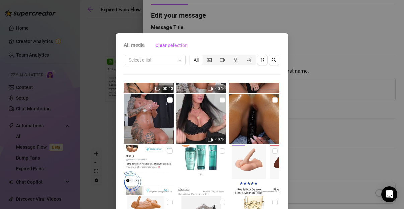
scroll to position [39, 0]
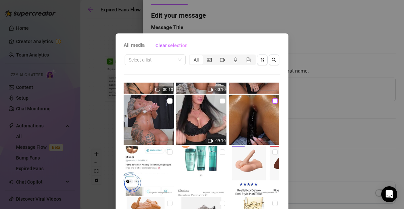
click at [240, 101] on input "checkbox" at bounding box center [274, 100] width 5 height 5
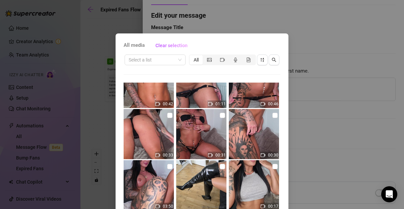
scroll to position [439, 0]
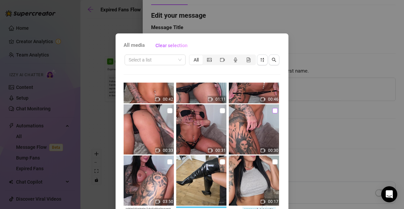
click at [240, 111] on input "checkbox" at bounding box center [274, 110] width 5 height 5
click at [240, 109] on input "checkbox" at bounding box center [274, 110] width 5 height 5
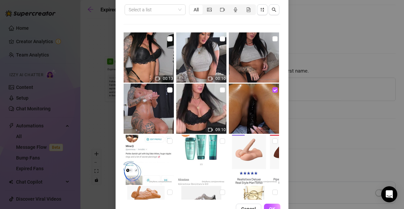
scroll to position [70, 0]
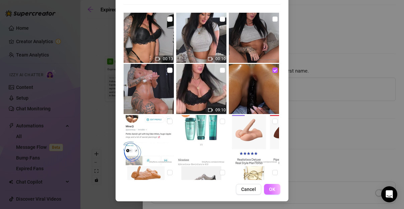
click at [240, 191] on span "OK" at bounding box center [272, 189] width 6 height 5
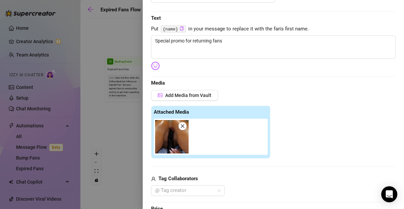
scroll to position [87, 0]
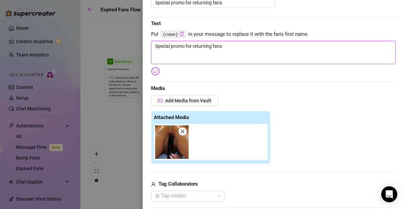
click at [240, 46] on textarea "Special promo for returning fans" at bounding box center [273, 52] width 244 height 23
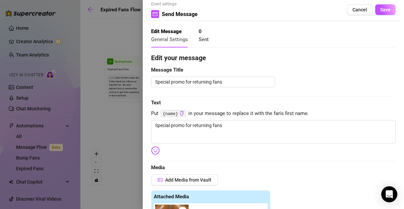
scroll to position [0, 0]
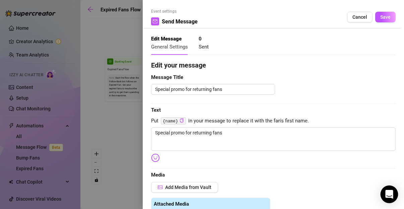
click at [240, 192] on icon "Open Intercom Messenger" at bounding box center [389, 194] width 8 height 9
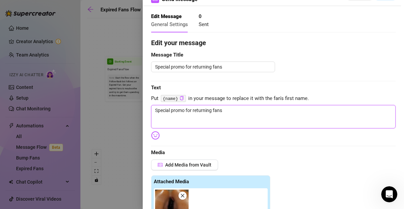
click at [240, 110] on textarea "Special promo for returning fans" at bounding box center [273, 116] width 244 height 23
drag, startPoint x: 250, startPoint y: 110, endPoint x: 143, endPoint y: 99, distance: 108.4
click at [143, 99] on div "Event settings Send Message Cancel Save Edit Message General Settings 0 Sent Ed…" at bounding box center [273, 104] width 261 height 209
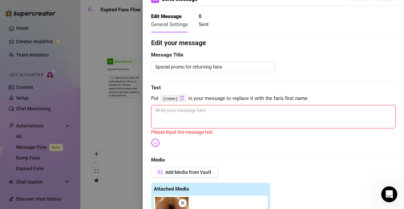
click at [122, 126] on div at bounding box center [202, 104] width 404 height 209
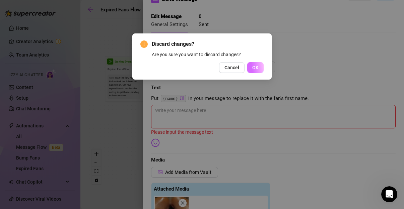
click at [240, 68] on span "OK" at bounding box center [255, 67] width 6 height 5
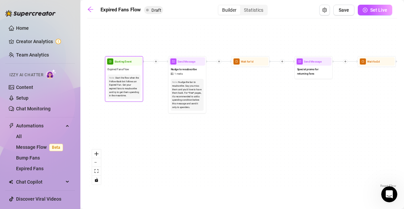
click at [128, 70] on span "Expired Fans Flow" at bounding box center [118, 69] width 22 height 4
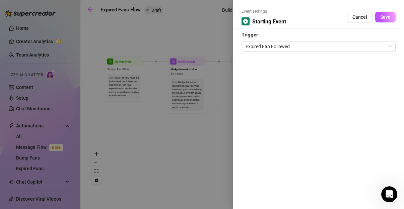
click at [203, 85] on div at bounding box center [202, 104] width 404 height 209
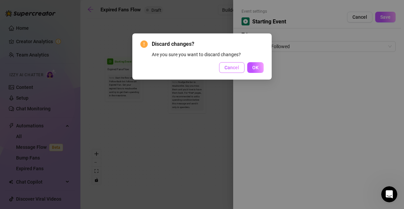
click at [234, 64] on button "Cancel" at bounding box center [231, 67] width 25 height 11
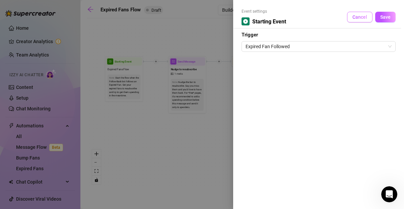
click at [240, 17] on span "Cancel" at bounding box center [359, 16] width 15 height 5
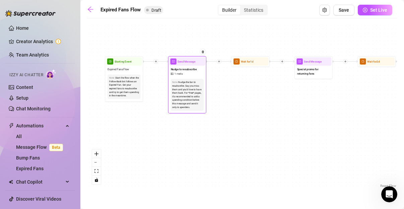
click at [192, 66] on div "Nudge to resubscribe 1 media" at bounding box center [187, 72] width 36 height 12
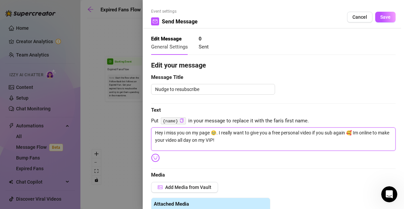
click at [240, 139] on textarea "Hey i miss you on my page 🥹. I really want to give you a free personal video if…" at bounding box center [273, 139] width 244 height 23
drag, startPoint x: 247, startPoint y: 142, endPoint x: 134, endPoint y: 132, distance: 114.2
click at [134, 132] on div "Event settings Send Message Cancel Save Edit Message General Settings 0 Sent Ed…" at bounding box center [202, 104] width 404 height 209
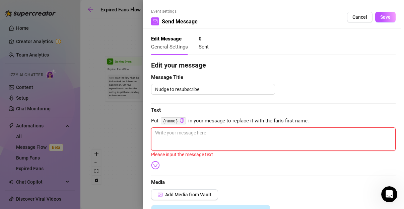
click at [190, 139] on textarea at bounding box center [273, 139] width 244 height 23
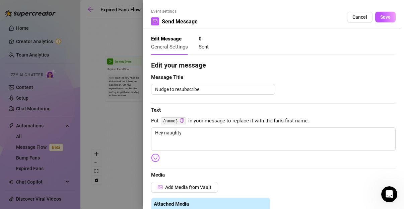
click at [154, 159] on img at bounding box center [155, 158] width 9 height 9
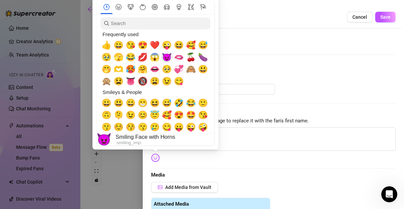
click at [168, 55] on span "😈" at bounding box center [167, 57] width 10 height 9
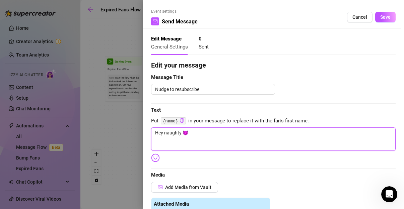
click at [235, 141] on textarea "Hey naughty 😈" at bounding box center [273, 139] width 244 height 23
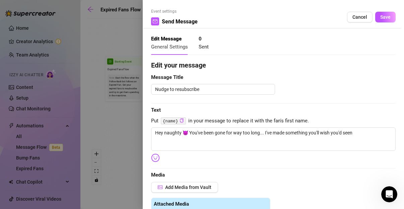
click at [153, 156] on img at bounding box center [155, 158] width 9 height 9
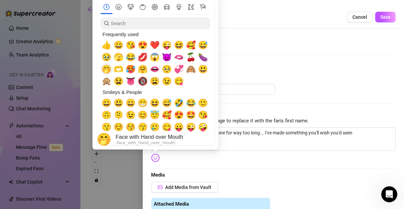
click at [109, 70] on span "🤭" at bounding box center [106, 69] width 10 height 9
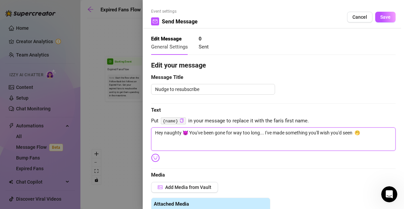
click at [240, 139] on textarea "Hey naughty 😈 You've been gone for way too long... I've made something you'll w…" at bounding box center [273, 139] width 244 height 23
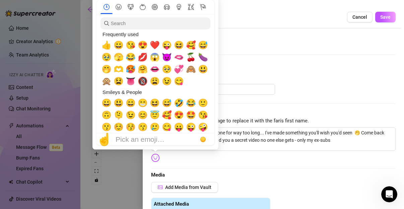
click at [152, 157] on img at bounding box center [155, 158] width 9 height 9
click at [155, 45] on span "❤️" at bounding box center [155, 45] width 10 height 9
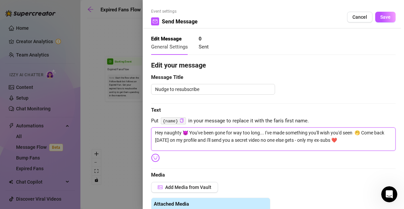
click at [240, 148] on textarea "Hey naughty 😈 You've been gone for way too long... I've made something you'll w…" at bounding box center [273, 139] width 244 height 23
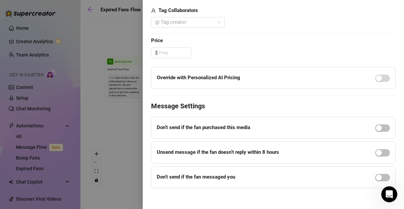
scroll to position [263, 0]
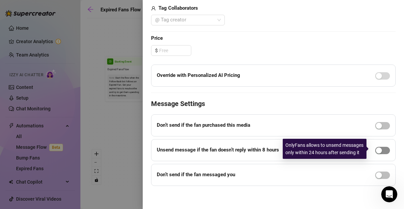
click at [240, 149] on div "button" at bounding box center [379, 151] width 6 height 6
click at [240, 152] on div "button" at bounding box center [386, 151] width 6 height 6
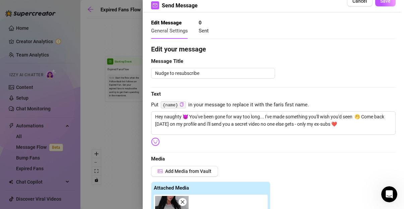
scroll to position [0, 0]
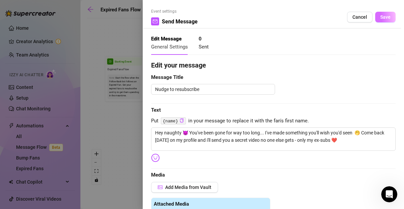
click at [240, 19] on span "Save" at bounding box center [385, 16] width 10 height 5
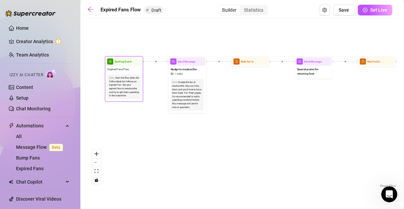
click at [128, 77] on div "Start the flow when the Follow-Back bot follows an Expired Fan. Get your expire…" at bounding box center [124, 87] width 30 height 22
click at [128, 63] on span "Starting Event" at bounding box center [122, 62] width 17 height 4
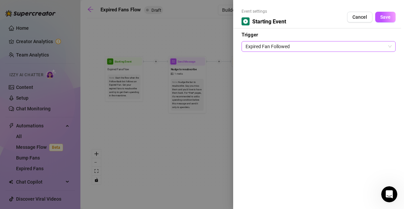
click at [240, 47] on span "Expired Fan Followed" at bounding box center [318, 47] width 146 height 10
click at [211, 122] on div at bounding box center [202, 104] width 404 height 209
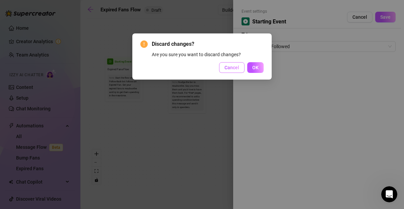
click at [237, 66] on span "Cancel" at bounding box center [231, 67] width 15 height 5
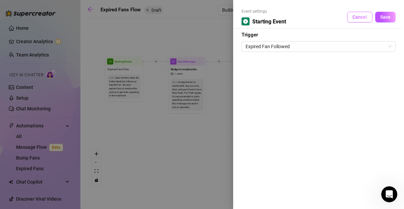
click at [240, 15] on span "Cancel" at bounding box center [359, 16] width 15 height 5
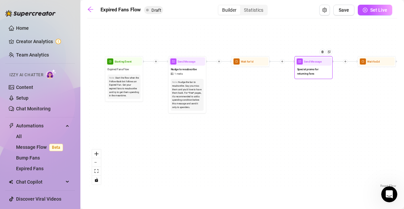
click at [240, 63] on span "mail" at bounding box center [300, 62] width 6 height 6
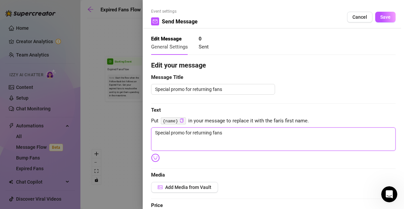
drag, startPoint x: 255, startPoint y: 133, endPoint x: 103, endPoint y: 127, distance: 151.5
click at [103, 127] on div "Event settings Send Message Cancel Save Edit Message General Settings 0 Sent Ed…" at bounding box center [202, 104] width 404 height 209
click at [240, 132] on textarea "You've already skipped one invitation.. But i'll tell you i 'm filming somethin…" at bounding box center [273, 139] width 244 height 23
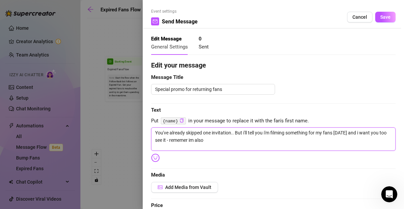
drag, startPoint x: 286, startPoint y: 143, endPoint x: 235, endPoint y: 133, distance: 51.9
click at [235, 133] on textarea "You've already skipped one invitation.. But i'll tell you i'm filming something…" at bounding box center [273, 139] width 244 height 23
click at [233, 134] on textarea "You've already skipped one invitation.. I have something speical i only share w…" at bounding box center [273, 139] width 244 height 23
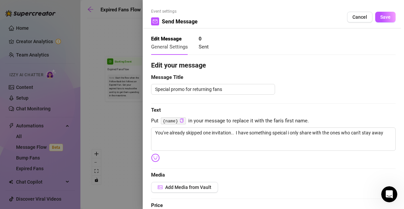
click at [155, 157] on img at bounding box center [155, 158] width 9 height 9
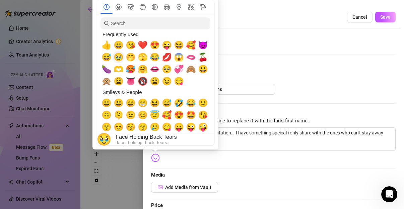
click at [114, 57] on span "🥹" at bounding box center [118, 57] width 10 height 9
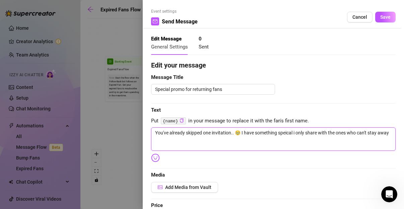
click at [240, 141] on textarea "You've already skipped one invitation.. 🥹 I have something speical i only share…" at bounding box center [273, 139] width 244 height 23
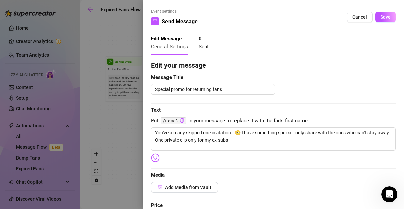
click at [161, 158] on div at bounding box center [157, 158] width 13 height 9
click at [149, 159] on div "Event settings Send Message Cancel Save Edit Message General Settings 0 Sent Ed…" at bounding box center [273, 104] width 261 height 209
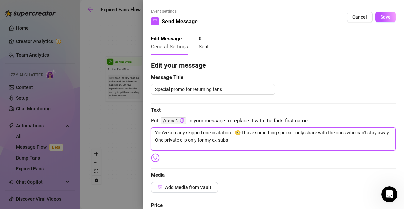
click at [240, 144] on textarea "You've already skipped one invitation.. 🥹 I have something speical i only share…" at bounding box center [273, 139] width 244 height 23
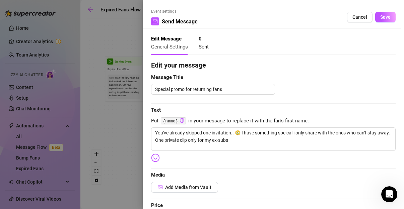
click at [157, 156] on img at bounding box center [155, 158] width 9 height 9
click at [155, 160] on img at bounding box center [155, 158] width 9 height 9
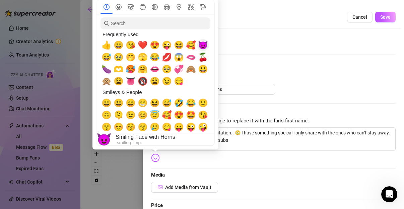
click at [200, 44] on span "😈" at bounding box center [203, 45] width 10 height 9
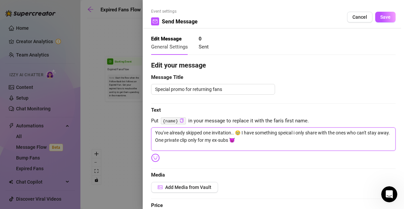
click at [240, 138] on textarea "You've already skipped one invitation.. 🥹 I have something speical i only share…" at bounding box center [273, 139] width 244 height 23
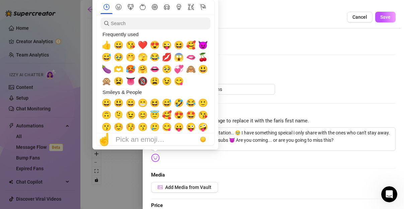
click at [152, 158] on img at bounding box center [155, 158] width 9 height 9
click at [145, 81] on span "🔞" at bounding box center [143, 81] width 10 height 9
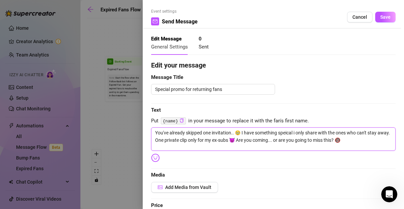
click at [240, 141] on textarea "You've already skipped one invitation.. 🥹 I have something speical i only share…" at bounding box center [273, 139] width 244 height 23
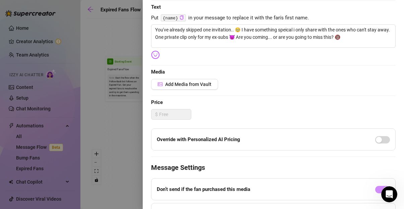
scroll to position [105, 0]
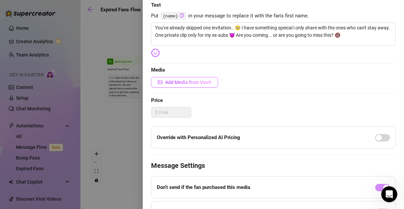
click at [194, 82] on span "Add Media from Vault" at bounding box center [188, 82] width 46 height 5
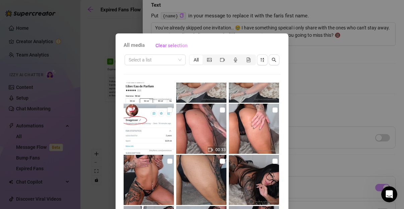
scroll to position [252, 0]
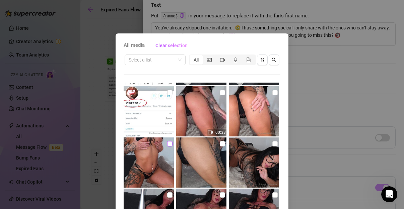
click at [167, 145] on input "checkbox" at bounding box center [169, 143] width 5 height 5
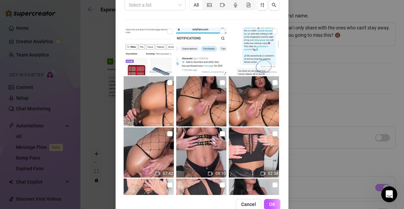
scroll to position [70, 0]
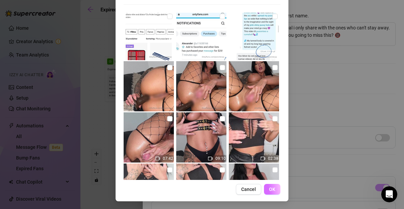
click at [240, 190] on span "OK" at bounding box center [272, 189] width 6 height 5
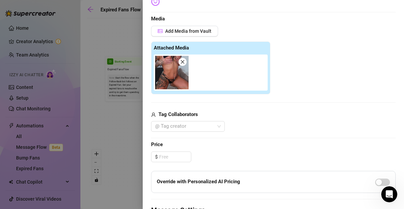
scroll to position [263, 0]
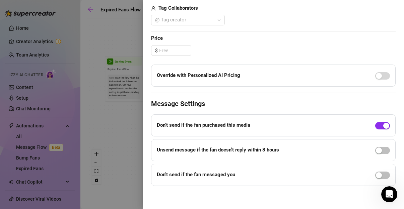
click at [240, 126] on div "button" at bounding box center [386, 126] width 6 height 6
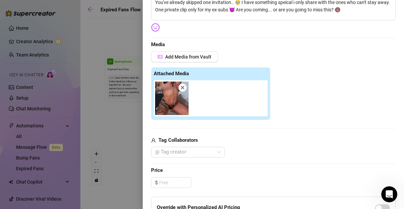
scroll to position [0, 0]
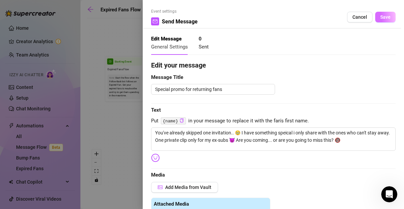
click at [240, 15] on button "Save" at bounding box center [385, 17] width 20 height 11
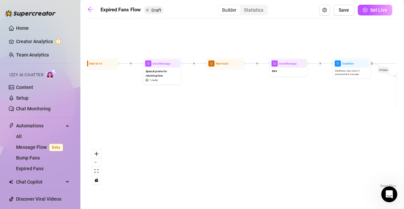
drag, startPoint x: 379, startPoint y: 91, endPoint x: 222, endPoint y: 96, distance: 157.4
click at [222, 96] on div "If True If False Send Message Send Message Wait for 2d Merge Send Message Follo…" at bounding box center [242, 106] width 310 height 168
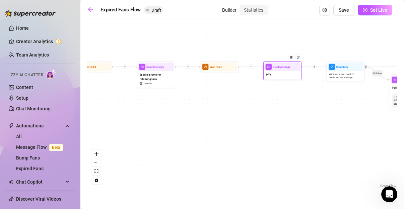
click at [240, 75] on div "PPV" at bounding box center [282, 75] width 36 height 8
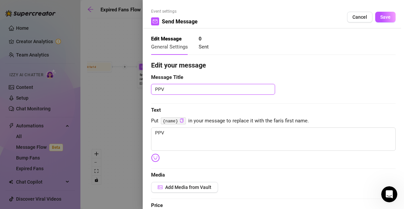
click at [195, 90] on textarea "PPV" at bounding box center [213, 89] width 124 height 10
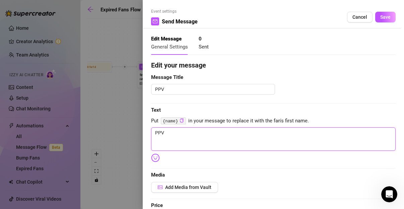
click at [195, 135] on textarea "PPV" at bounding box center [273, 139] width 244 height 23
drag, startPoint x: 195, startPoint y: 135, endPoint x: 80, endPoint y: 142, distance: 115.3
click at [80, 142] on div "Event settings Send Message Cancel Save Edit Message General Settings 0 Sent Ed…" at bounding box center [202, 104] width 404 height 209
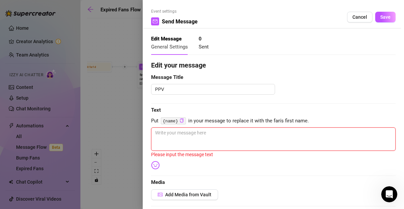
click at [195, 137] on textarea at bounding box center [273, 139] width 244 height 23
click at [156, 164] on img at bounding box center [155, 165] width 9 height 9
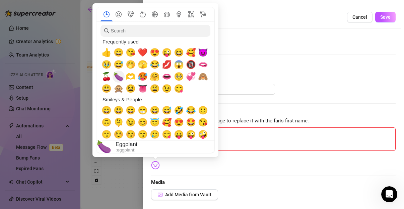
click at [117, 77] on span "🍆" at bounding box center [118, 76] width 10 height 9
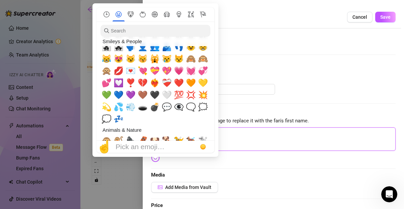
scroll to position [704, 0]
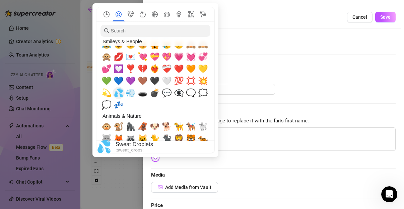
click at [120, 95] on span "💦" at bounding box center [118, 92] width 10 height 9
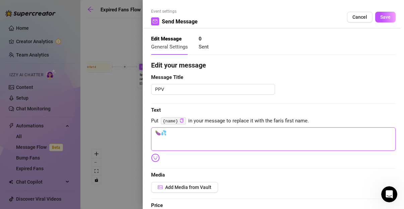
click at [240, 139] on textarea "🍆💦" at bounding box center [273, 139] width 244 height 23
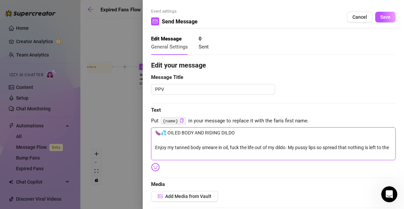
scroll to position [0, 0]
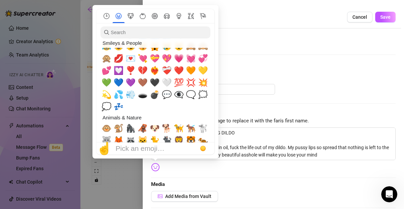
click at [153, 170] on img at bounding box center [155, 167] width 9 height 9
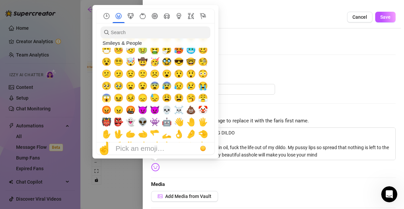
scroll to position [121, 0]
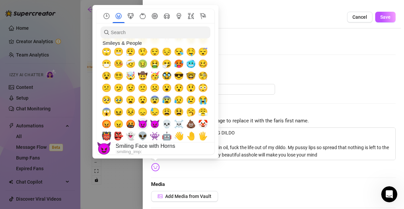
click at [142, 125] on span "😈" at bounding box center [143, 124] width 10 height 9
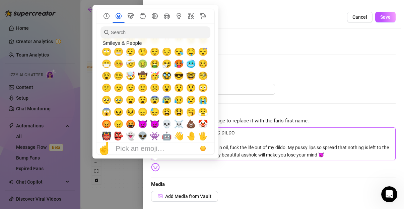
scroll to position [0, 0]
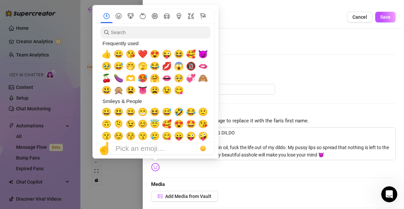
click at [155, 168] on img at bounding box center [155, 167] width 9 height 9
click at [116, 82] on span "🍆" at bounding box center [118, 78] width 10 height 9
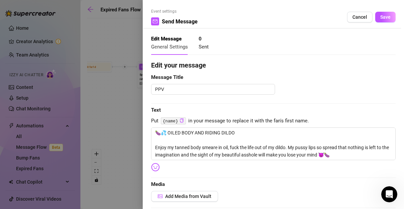
click at [158, 167] on img at bounding box center [155, 167] width 9 height 9
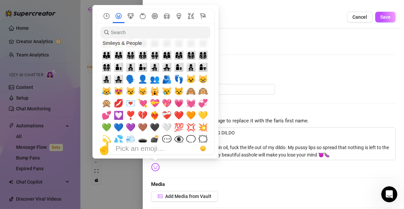
scroll to position [688, 0]
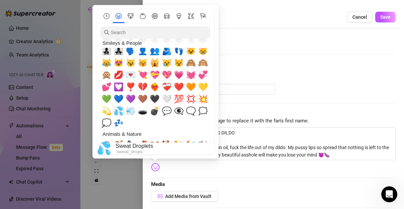
click at [119, 115] on span "💦" at bounding box center [118, 110] width 10 height 9
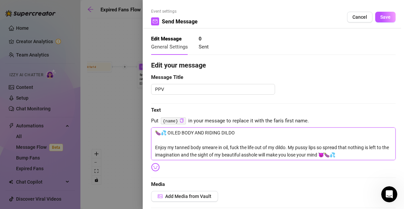
click at [240, 153] on textarea "🍆💦 OILED BODY AND RIDING DILDO Enjoy my tanned body smeare in oil, fuck the lif…" at bounding box center [273, 144] width 244 height 32
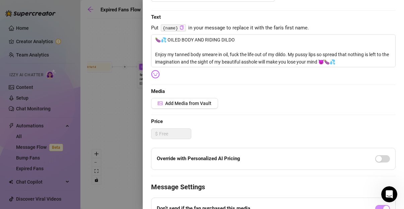
scroll to position [96, 0]
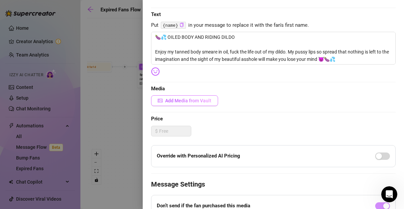
click at [185, 98] on span "Add Media from Vault" at bounding box center [188, 100] width 46 height 5
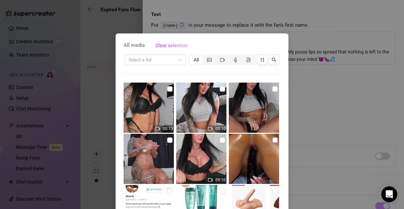
click at [240, 143] on label at bounding box center [274, 140] width 5 height 7
click at [240, 143] on input "checkbox" at bounding box center [274, 140] width 5 height 5
click at [221, 61] on icon "video-camera" at bounding box center [222, 60] width 5 height 5
click at [217, 56] on input "segmented control" at bounding box center [217, 56] width 0 height 0
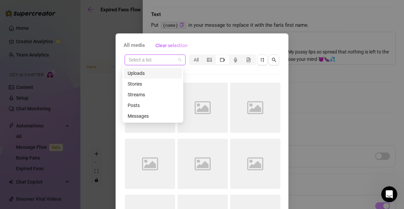
click at [172, 58] on input "search" at bounding box center [152, 60] width 47 height 10
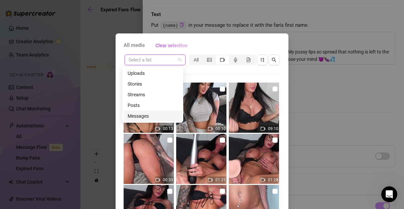
click at [148, 113] on div "Messages" at bounding box center [153, 115] width 50 height 7
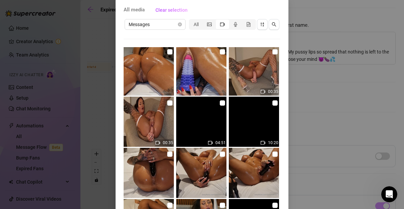
scroll to position [3644, 0]
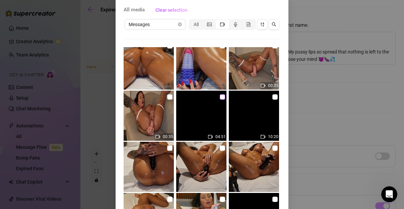
click at [220, 97] on input "checkbox" at bounding box center [222, 96] width 5 height 5
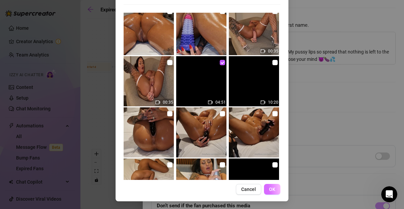
click at [240, 189] on button "OK" at bounding box center [272, 189] width 16 height 11
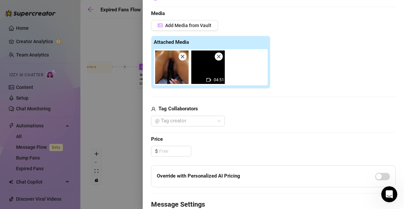
scroll to position [177, 0]
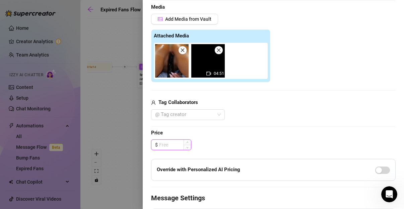
click at [171, 143] on input at bounding box center [175, 145] width 32 height 10
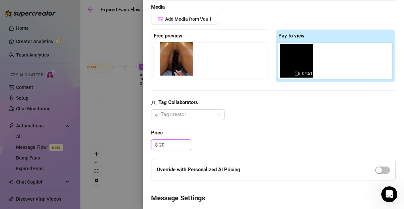
drag, startPoint x: 290, startPoint y: 51, endPoint x: 159, endPoint y: 56, distance: 131.0
click at [159, 56] on div "Free preview Pay to view 04:51" at bounding box center [273, 55] width 244 height 53
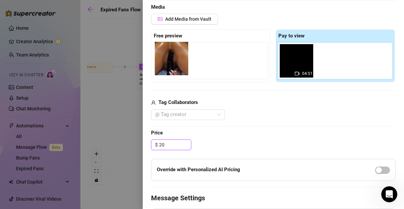
drag, startPoint x: 290, startPoint y: 64, endPoint x: 153, endPoint y: 66, distance: 136.2
click at [153, 66] on div "Free preview Pay to view 04:51" at bounding box center [273, 55] width 244 height 53
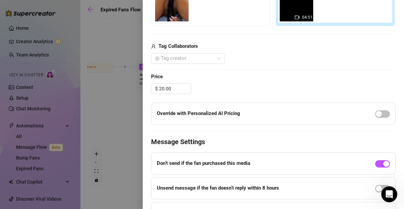
scroll to position [238, 0]
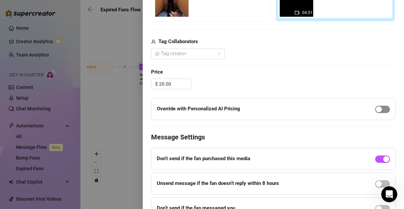
click at [240, 109] on div "button" at bounding box center [379, 109] width 6 height 6
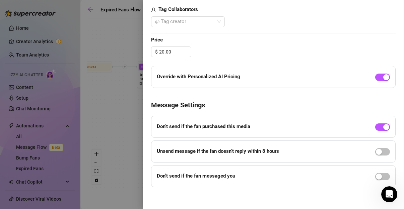
scroll to position [272, 0]
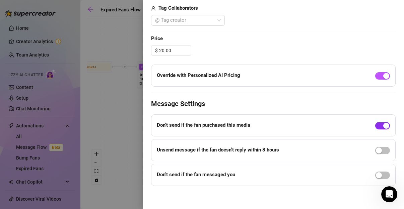
click at [240, 127] on div "button" at bounding box center [386, 126] width 6 height 6
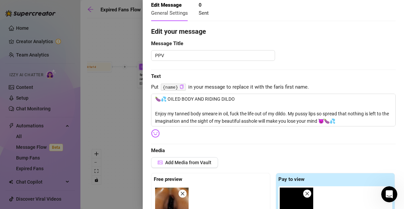
scroll to position [0, 0]
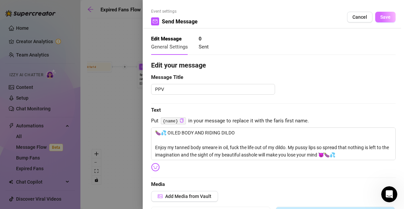
click at [240, 19] on span "Save" at bounding box center [385, 16] width 10 height 5
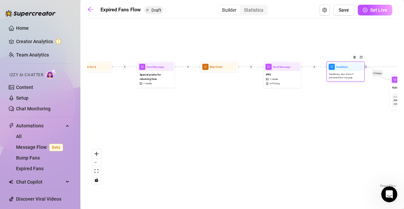
click at [240, 73] on span "Wait 8 hours, then check if purchased last message" at bounding box center [345, 76] width 33 height 7
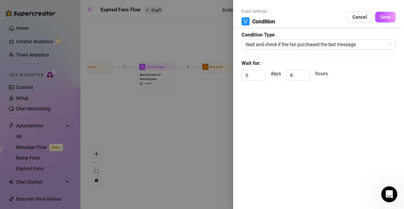
click at [184, 138] on div at bounding box center [202, 104] width 404 height 209
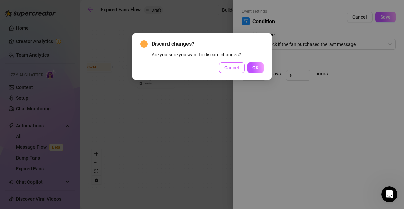
click at [231, 72] on button "Cancel" at bounding box center [231, 67] width 25 height 11
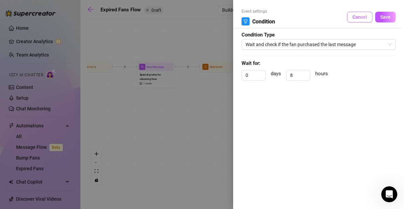
click at [240, 15] on span "Cancel" at bounding box center [359, 16] width 15 height 5
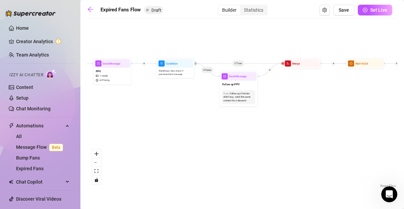
drag, startPoint x: 388, startPoint y: 128, endPoint x: 217, endPoint y: 125, distance: 170.8
click at [217, 125] on div "If True If False Send Message Send Message Wait for 2d Merge Send Message Follo…" at bounding box center [242, 106] width 310 height 168
click at [240, 99] on div "Follow up if the fan didn't buy - send the same content for a discount" at bounding box center [238, 96] width 30 height 11
click at [231, 77] on span "Send Message" at bounding box center [237, 76] width 18 height 4
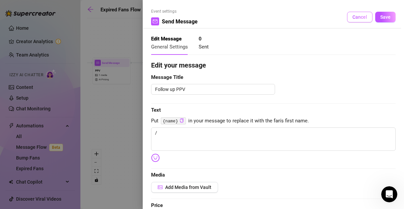
click at [240, 21] on button "Cancel" at bounding box center [359, 17] width 25 height 11
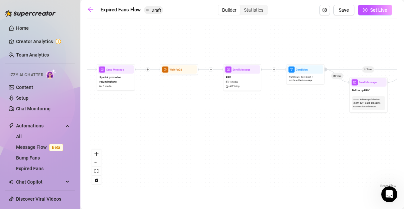
drag, startPoint x: 148, startPoint y: 137, endPoint x: 279, endPoint y: 144, distance: 130.7
click at [240, 144] on div "If True If False Send Message Send Message Wait for 2d Merge Send Message Follo…" at bounding box center [242, 106] width 310 height 168
click at [240, 79] on span "Wait 8 hours, then check if purchased last message" at bounding box center [305, 78] width 33 height 7
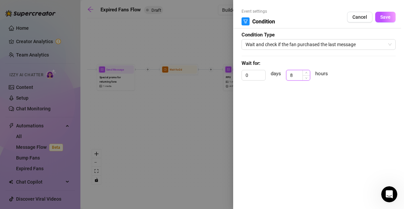
click at [240, 76] on input "8" at bounding box center [297, 75] width 23 height 10
click at [240, 73] on input "0" at bounding box center [253, 75] width 23 height 10
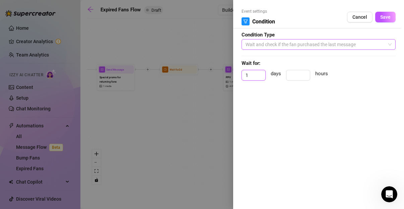
click at [240, 42] on span "Wait and check if the fan purchased the last message" at bounding box center [318, 44] width 146 height 10
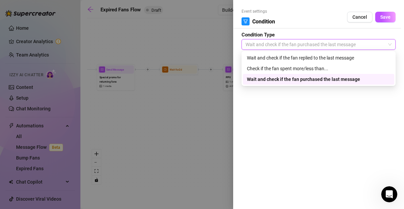
click at [240, 81] on div "Wait and check if the fan purchased the last message" at bounding box center [318, 79] width 143 height 7
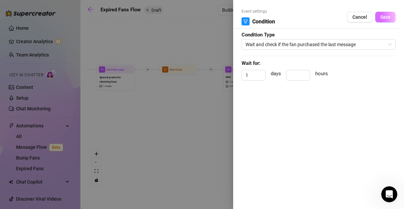
click at [240, 19] on span "Save" at bounding box center [385, 16] width 10 height 5
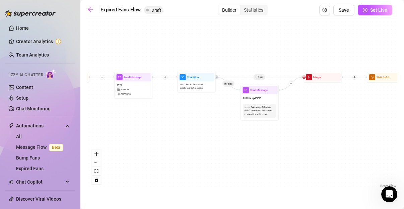
drag, startPoint x: 326, startPoint y: 107, endPoint x: 217, endPoint y: 115, distance: 109.4
click at [217, 115] on div "If True If False Send Message Send Message Wait for 2d Merge Send Message Follo…" at bounding box center [242, 106] width 310 height 168
click at [129, 91] on div "PPV 1 media AI Pricing" at bounding box center [133, 89] width 36 height 16
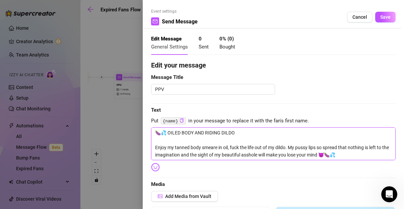
drag, startPoint x: 154, startPoint y: 133, endPoint x: 377, endPoint y: 153, distance: 223.2
click at [240, 153] on textarea "🍆💦 OILED BODY AND RIDING DILDO Enjoy my tanned body smeare in oil, fuck the lif…" at bounding box center [273, 144] width 244 height 32
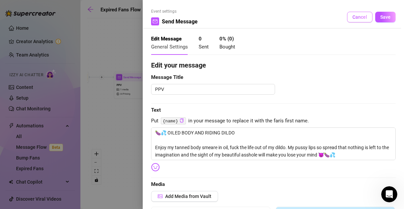
click at [240, 17] on span "Cancel" at bounding box center [359, 16] width 15 height 5
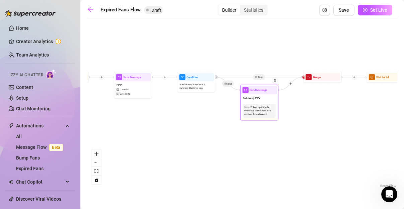
click at [240, 91] on span "Send Message" at bounding box center [258, 90] width 18 height 4
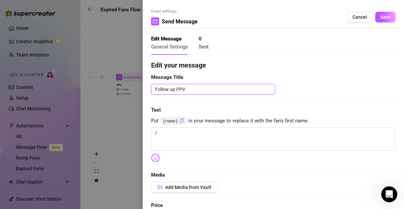
click at [240, 87] on textarea "Follow up PPV" at bounding box center [213, 89] width 124 height 10
click at [240, 17] on span "Cancel" at bounding box center [359, 16] width 15 height 5
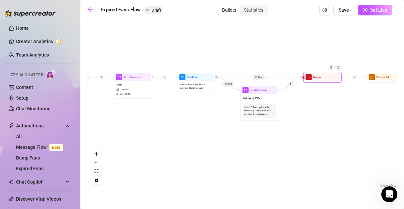
click at [240, 82] on div "Merge" at bounding box center [322, 77] width 38 height 11
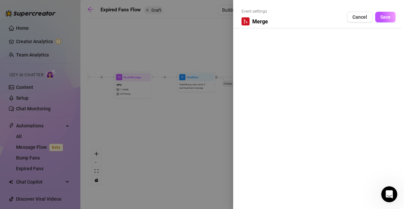
click at [240, 20] on span "Merge" at bounding box center [260, 21] width 16 height 8
click at [240, 22] on div at bounding box center [245, 21] width 8 height 8
click at [240, 21] on button "Cancel" at bounding box center [359, 17] width 25 height 11
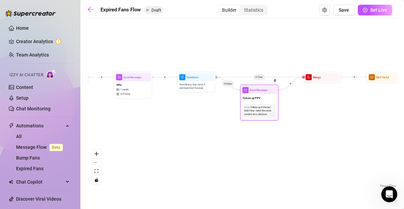
click at [240, 92] on div "Send Message" at bounding box center [259, 90] width 36 height 8
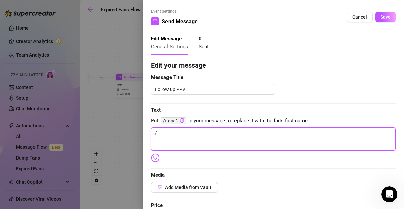
click at [239, 142] on textarea "/" at bounding box center [273, 139] width 244 height 23
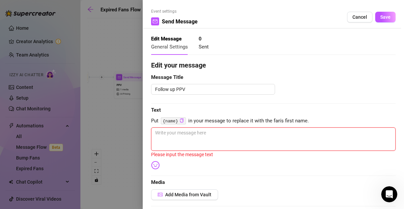
paste textarea "🍆💦 OILED BODY AND RIDING DILDO Enjoy my tanned body smeare in oil, fuck the lif…"
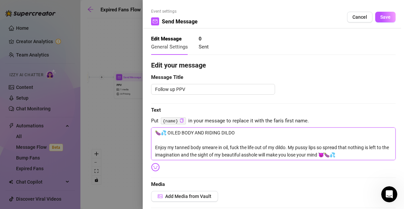
click at [155, 133] on textarea "🍆💦 OILED BODY AND RIDING DILDO Enjoy my tanned body smeare in oil, fuck the lif…" at bounding box center [273, 144] width 244 height 32
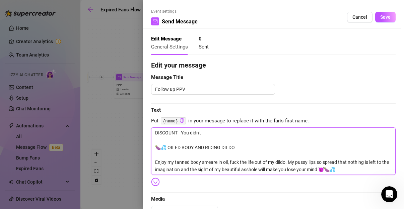
drag, startPoint x: 219, startPoint y: 149, endPoint x: 169, endPoint y: 150, distance: 50.2
click at [169, 150] on textarea "DISCOUNT - You didn't 🍆💦 OILED BODY AND RIDING DILDO Enjoy my tanned body smear…" at bounding box center [273, 151] width 244 height 47
click at [207, 132] on textarea "DISCOUNT - You didn't 🍆💦 Oiled body and riding dildo Enjoy my tanned body smear…" at bounding box center [273, 151] width 244 height 47
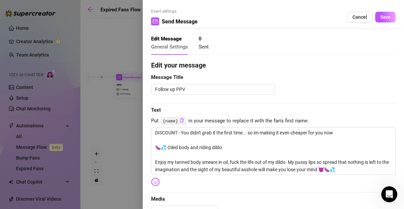
click at [156, 180] on img at bounding box center [155, 182] width 9 height 9
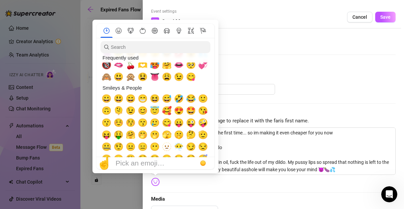
scroll to position [28, 0]
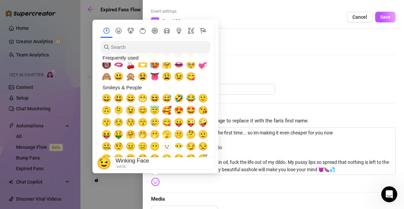
click at [131, 111] on span "😉" at bounding box center [131, 110] width 10 height 9
click at [178, 111] on span "😍" at bounding box center [179, 110] width 10 height 9
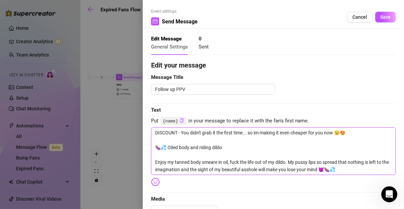
click at [240, 133] on textarea "DISCOUNT - You didn't grab it the first time... so im making it even cheaper fo…" at bounding box center [273, 151] width 244 height 47
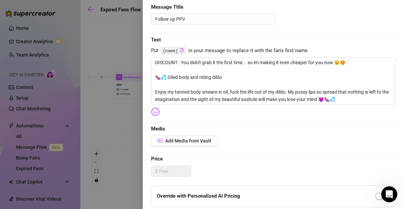
scroll to position [100, 0]
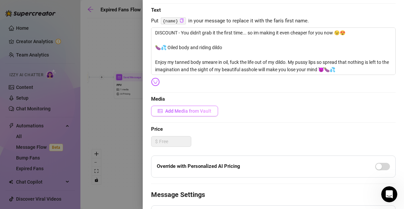
click at [201, 116] on div "Edit your message Message Title Follow up PPV Text Put {name} in your message t…" at bounding box center [273, 118] width 244 height 317
click at [206, 110] on span "Add Media from Vault" at bounding box center [188, 110] width 46 height 5
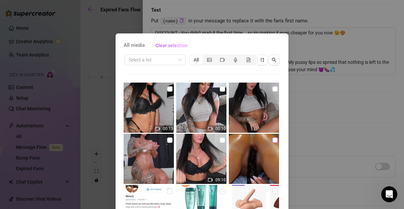
click at [240, 141] on input "checkbox" at bounding box center [274, 140] width 5 height 5
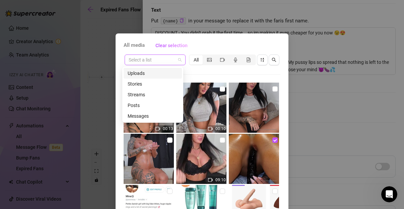
click at [176, 59] on span at bounding box center [155, 60] width 53 height 10
click at [145, 115] on div "Messages" at bounding box center [153, 115] width 50 height 7
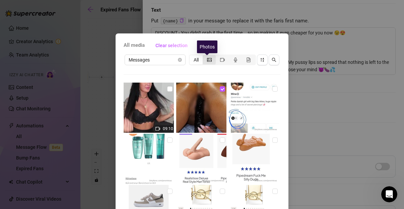
click at [209, 61] on icon "picture" at bounding box center [209, 60] width 5 height 5
click at [204, 56] on input "segmented control" at bounding box center [204, 56] width 0 height 0
click at [220, 57] on span "segmented control" at bounding box center [222, 59] width 5 height 5
click at [217, 56] on input "segmented control" at bounding box center [217, 56] width 0 height 0
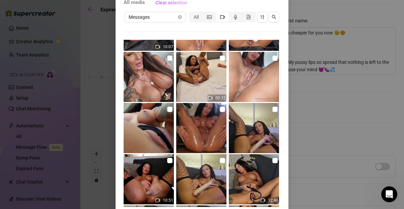
scroll to position [3591, 0]
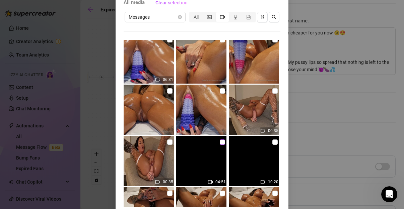
click at [220, 142] on input "checkbox" at bounding box center [222, 142] width 5 height 5
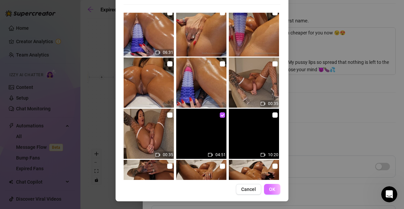
click at [240, 189] on span "OK" at bounding box center [272, 189] width 6 height 5
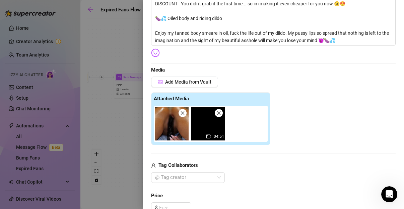
scroll to position [131, 0]
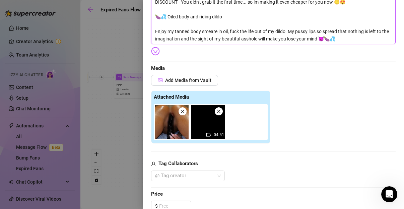
click at [240, 3] on textarea "DISCOUNT - You didn't grab it the first time... so im making it even cheaper fo…" at bounding box center [273, 20] width 244 height 47
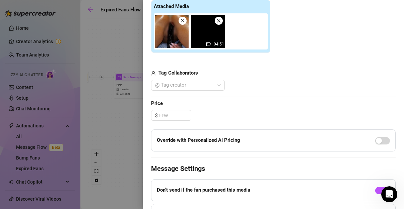
scroll to position [223, 0]
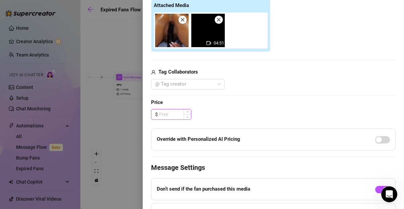
click at [174, 111] on input at bounding box center [175, 114] width 32 height 10
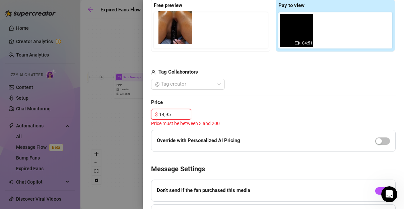
drag, startPoint x: 291, startPoint y: 29, endPoint x: 170, endPoint y: 29, distance: 120.5
click at [170, 29] on div "Free preview Pay to view 04:51" at bounding box center [273, 25] width 244 height 53
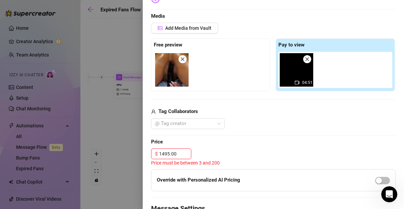
scroll to position [185, 0]
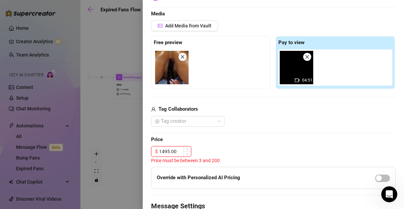
click at [173, 151] on input "1495.00" at bounding box center [175, 152] width 32 height 10
click at [168, 151] on input "1495.00" at bounding box center [175, 152] width 32 height 10
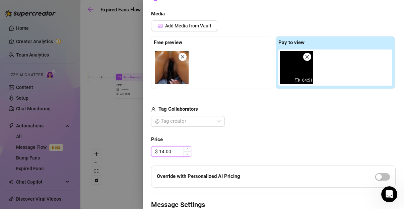
click at [171, 150] on input "14.00" at bounding box center [175, 152] width 32 height 10
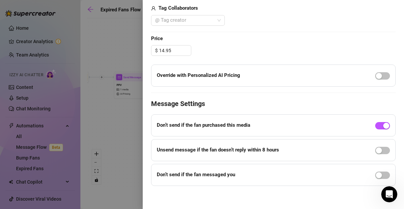
scroll to position [283, 0]
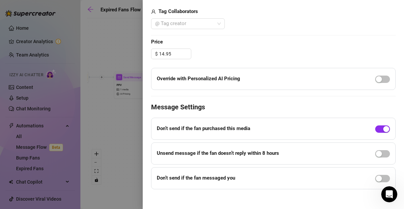
click at [240, 127] on div "button" at bounding box center [386, 129] width 6 height 6
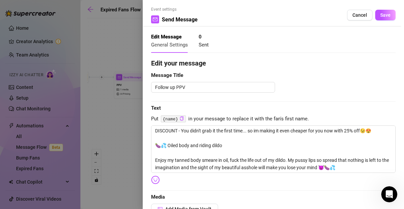
scroll to position [0, 0]
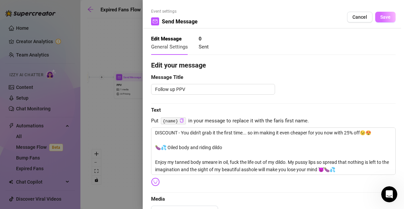
click at [240, 18] on span "Save" at bounding box center [385, 16] width 10 height 5
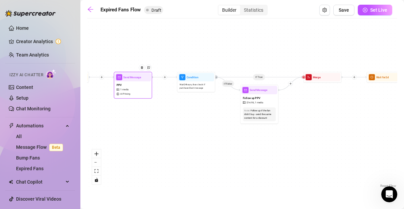
click at [136, 91] on div "PPV 1 media AI Pricing" at bounding box center [133, 89] width 36 height 16
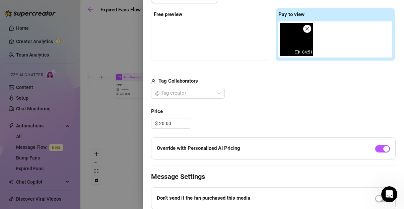
scroll to position [209, 0]
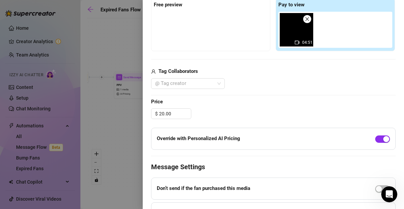
click at [240, 139] on button "button" at bounding box center [382, 139] width 15 height 7
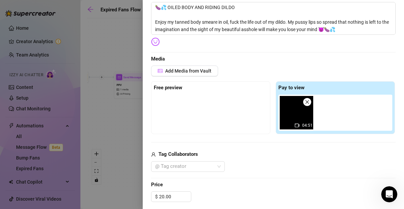
scroll to position [113, 0]
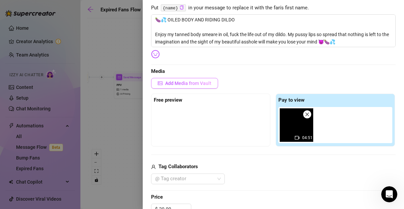
click at [175, 83] on span "Add Media from Vault" at bounding box center [188, 83] width 46 height 5
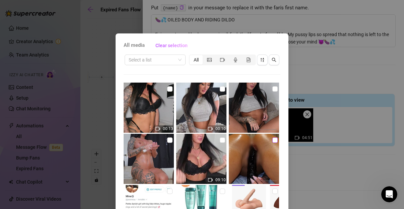
click at [240, 143] on label at bounding box center [274, 140] width 5 height 7
click at [240, 143] on input "checkbox" at bounding box center [274, 140] width 5 height 5
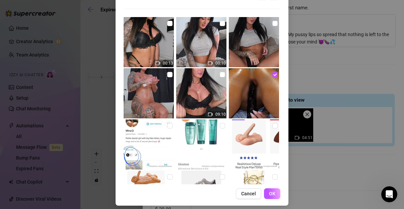
scroll to position [70, 0]
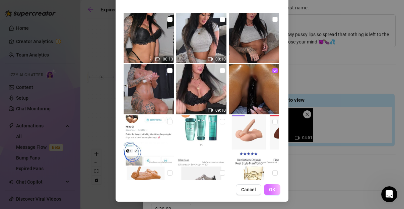
click at [240, 191] on span "OK" at bounding box center [272, 189] width 6 height 5
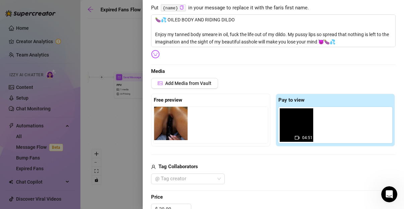
drag, startPoint x: 332, startPoint y: 126, endPoint x: 167, endPoint y: 129, distance: 165.0
click at [167, 129] on div "Free preview Pay to view 04:51" at bounding box center [273, 120] width 244 height 53
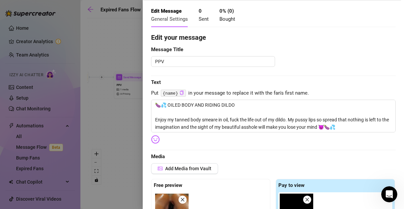
scroll to position [0, 0]
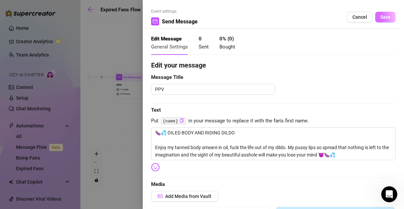
click at [240, 18] on span "Save" at bounding box center [385, 16] width 10 height 5
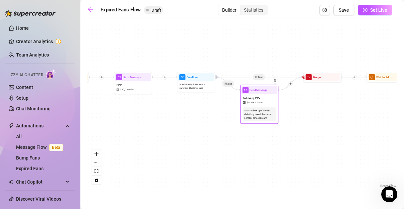
click at [240, 102] on div "Follow up PPV $ 14.95 , 1 media" at bounding box center [259, 100] width 36 height 12
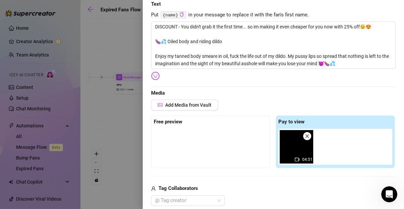
scroll to position [108, 0]
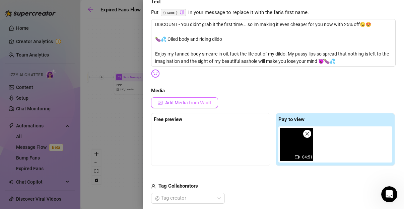
click at [182, 104] on span "Add Media from Vault" at bounding box center [188, 102] width 46 height 5
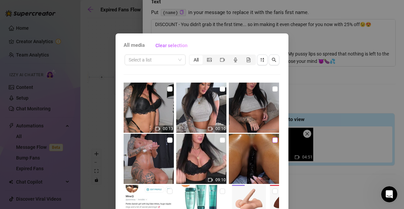
click at [240, 141] on input "checkbox" at bounding box center [274, 140] width 5 height 5
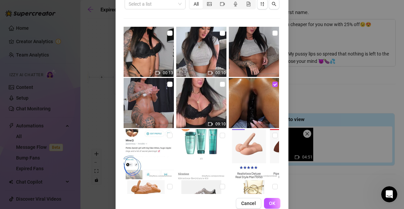
scroll to position [70, 0]
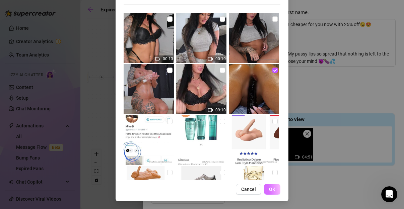
click at [240, 193] on button "OK" at bounding box center [272, 189] width 16 height 11
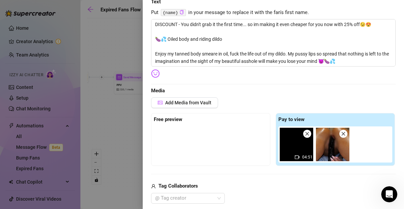
click at [240, 145] on div "04:51" at bounding box center [336, 145] width 116 height 36
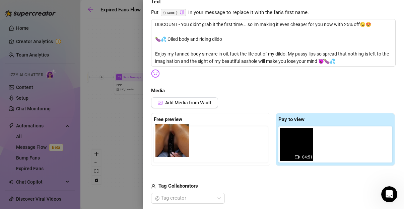
drag, startPoint x: 333, startPoint y: 146, endPoint x: 172, endPoint y: 146, distance: 160.7
click at [172, 146] on div "Free preview Pay to view 04:51" at bounding box center [273, 139] width 244 height 53
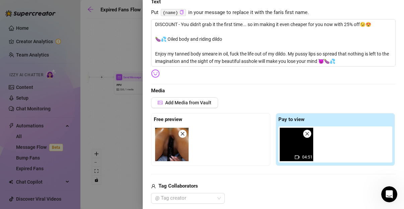
click at [240, 107] on div "Add Media from Vault" at bounding box center [273, 105] width 244 height 16
click at [240, 87] on span "Media" at bounding box center [273, 91] width 244 height 8
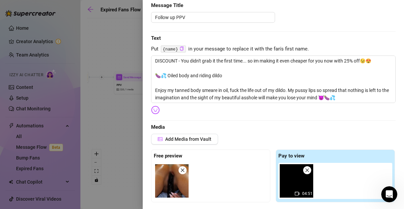
scroll to position [6, 0]
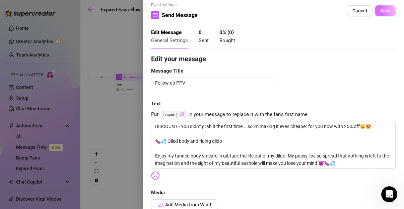
click at [240, 10] on span "Save" at bounding box center [385, 10] width 10 height 5
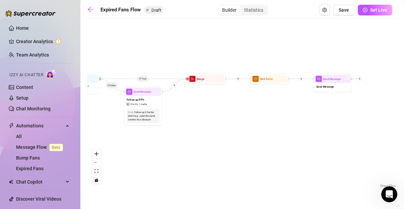
drag, startPoint x: 385, startPoint y: 129, endPoint x: 269, endPoint y: 131, distance: 116.2
click at [240, 131] on div "If True If False Send Message Send Message Wait for 2d Merge Send Message Follo…" at bounding box center [242, 106] width 310 height 168
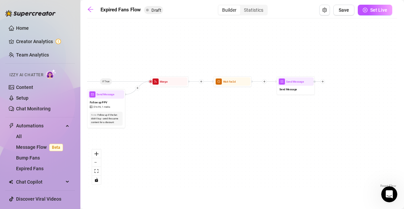
drag, startPoint x: 362, startPoint y: 111, endPoint x: 323, endPoint y: 114, distance: 38.9
click at [240, 114] on div "If True If False Send Message Send Message Wait for 2d Merge Send Message Follo…" at bounding box center [242, 106] width 310 height 168
click at [240, 91] on span "Send Message" at bounding box center [286, 89] width 18 height 4
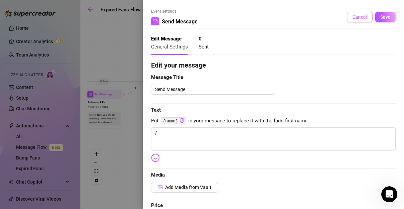
click at [240, 18] on span "Cancel" at bounding box center [359, 16] width 15 height 5
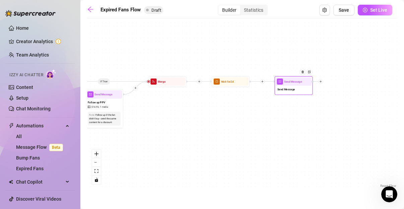
click at [240, 83] on div at bounding box center [316, 81] width 11 height 5
click at [240, 80] on icon "plus" at bounding box center [320, 81] width 3 height 3
click at [240, 115] on div "If True If False Send Message Send Message Time Delay Condition Message Tag Fan…" at bounding box center [242, 106] width 310 height 168
click at [240, 88] on div "Send Message" at bounding box center [293, 90] width 36 height 8
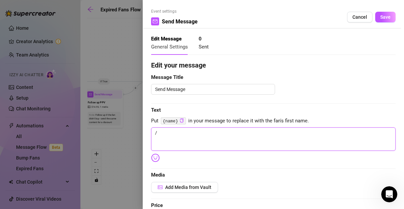
click at [192, 136] on textarea "/" at bounding box center [273, 139] width 244 height 23
drag, startPoint x: 247, startPoint y: 133, endPoint x: 173, endPoint y: 131, distance: 73.7
click at [173, 131] on textarea "Hey babe. Just wanted to ask if you" at bounding box center [273, 139] width 244 height 23
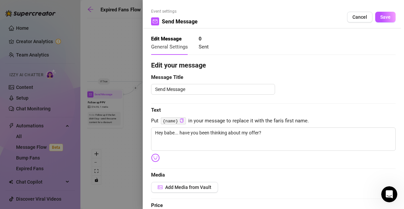
click at [155, 158] on img at bounding box center [155, 158] width 9 height 9
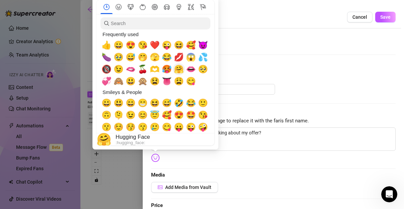
click at [179, 71] on span "🤗" at bounding box center [179, 69] width 10 height 9
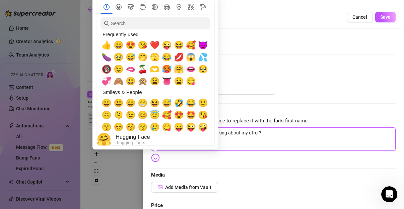
type textarea "Hey babe... have you been thinking about my offer? 🤗"
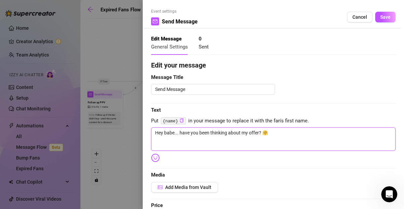
click at [286, 140] on textarea "Hey babe... have you been thinking about my offer? 🤗" at bounding box center [273, 139] width 244 height 23
type textarea "Hey babe... have you been thinking about my offer? 🤗"
type textarea "Hey babe... have you been thinking about my offer? 🤗 I"
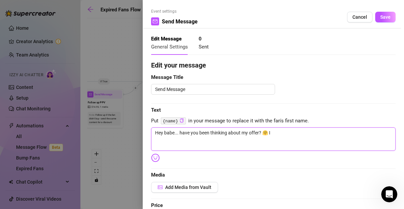
type textarea "Hey babe... have you been thinking about my offer? 🤗 I'"
type textarea "Hey babe... have you been thinking about my offer? 🤗 I'm"
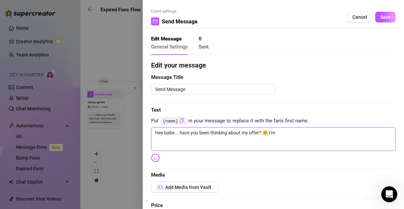
type textarea "Hey babe... have you been thinking about my offer? 🤗 I'm"
type textarea "Hey babe... have you been thinking about my offer? 🤗 I'm s"
type textarea "Hey babe... have you been thinking about my offer? 🤗 I'm st"
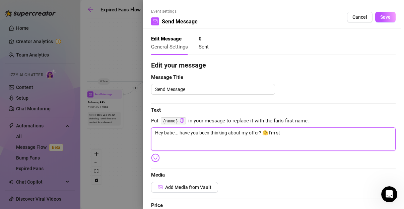
type textarea "Hey babe... have you been thinking about my offer? 🤗 I'm sti"
type textarea "Hey babe... have you been thinking about my offer? 🤗 I'm stil"
type textarea "Hey babe... have you been thinking about my offer? 🤗 I'm stil l"
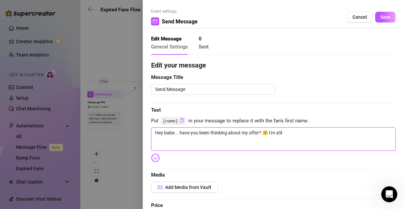
type textarea "Hey babe... have you been thinking about my offer? 🤗 I'm stil l"
type textarea "Hey babe... have you been thinking about my offer? 🤗 I'm stil"
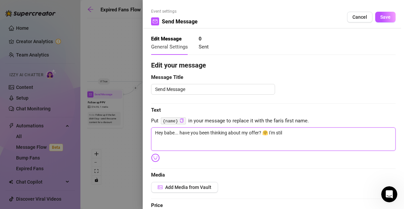
type textarea "Hey babe... have you been thinking about my offer? 🤗 I'm still"
type textarea "Hey babe... have you been thinking about my offer? 🤗 I'm still w"
type textarea "Hey babe... have you been thinking about my offer? 🤗 I'm still wa"
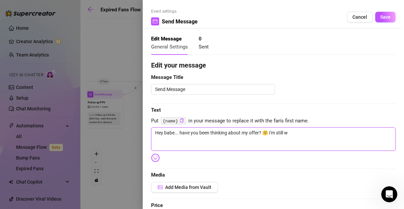
type textarea "Hey babe... have you been thinking about my offer? 🤗 I'm still wa"
type textarea "Hey babe... have you been thinking about my offer? 🤗 I'm still wai"
type textarea "Hey babe... have you been thinking about my offer? 🤗 I'm still wait"
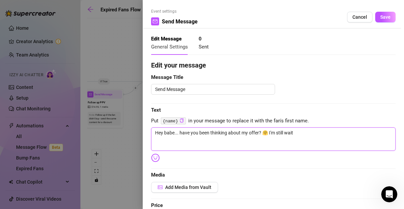
type textarea "Hey babe... have you been thinking about my offer? 🤗 I'm still waiti"
type textarea "Hey babe... have you been thinking about my offer? 🤗 I'm still waitin"
type textarea "Hey babe... have you been thinking about my offer? 🤗 I'm still waiting"
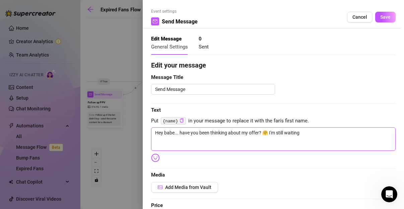
type textarea "Hey babe... have you been thinking about my offer? 🤗 I'm still waiting"
type textarea "Hey babe... have you been thinking about my offer? 🤗 I'm still waiting f"
type textarea "Hey babe... have you been thinking about my offer? 🤗 I'm still waiting fo"
type textarea "Hey babe... have you been thinking about my offer? 🤗 I'm still waiting for"
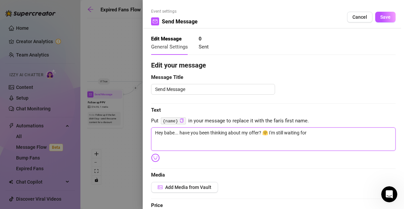
type textarea "Hey babe... have you been thinking about my offer? 🤗 I'm still waiting for"
type textarea "Hey babe... have you been thinking about my offer? 🤗 I'm still waiting for y"
type textarea "Hey babe... have you been thinking about my offer? 🤗 I'm still waiting for yo"
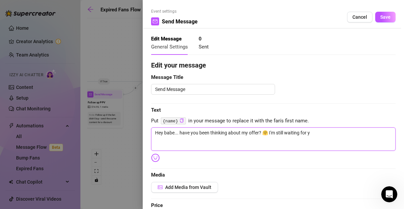
type textarea "Hey babe... have you been thinking about my offer? 🤗 I'm still waiting for yo"
type textarea "Hey babe... have you been thinking about my offer? 🤗 I'm still waiting for you"
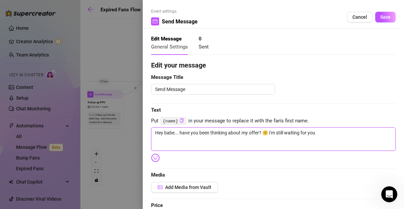
type textarea "Hey babe... have you been thinking about my offer? 🤗 I'm still waiting for you i"
type textarea "Hey babe... have you been thinking about my offer? 🤗 I'm still waiting for you …"
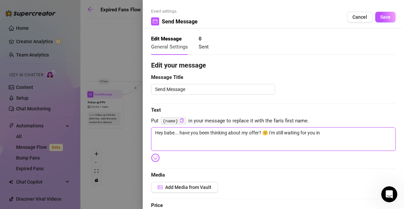
type textarea "Hey babe... have you been thinking about my offer? 🤗 I'm still waiting for you …"
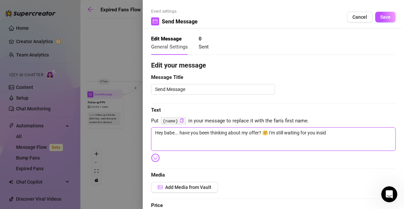
type textarea "Hey babe... have you been thinking about my offer? 🤗 I'm still waiting for you …"
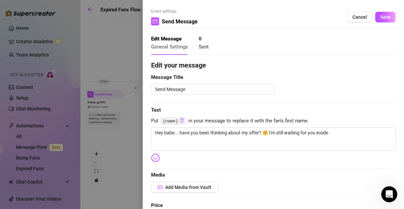
click at [155, 159] on img at bounding box center [155, 158] width 9 height 9
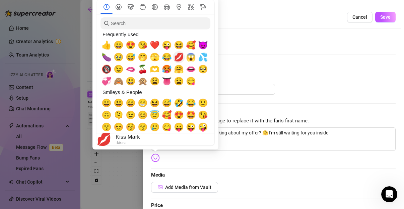
click at [177, 55] on span "💋" at bounding box center [179, 57] width 10 height 9
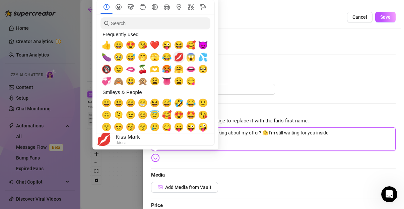
type textarea "Hey babe... have you been thinking about my offer? 🤗 I'm still waiting for you …"
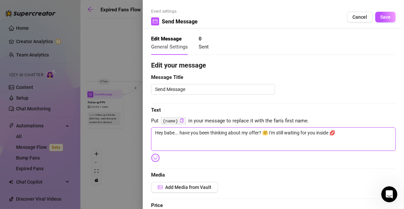
click at [333, 134] on textarea "Hey babe... have you been thinking about my offer? 🤗 I'm still waiting for you …" at bounding box center [273, 139] width 244 height 23
click at [343, 133] on textarea "Hey babe... have you been thinking about my offer? 🤗 I'm still waiting for you …" at bounding box center [273, 139] width 244 height 23
click at [331, 133] on textarea "Hey babe... have you been thinking about my offer? 🤗 I'm still waiting for you …" at bounding box center [273, 139] width 244 height 23
type textarea "Hey babe... have you been thinking about my offer? 🤗 I'm still waiting for you …"
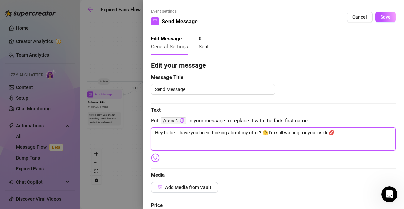
type textarea "Hey babe... have you been thinking about my offer? 🤗 I'm still waiting for you …"
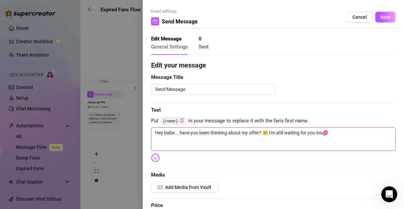
type textarea "Hey babe... have you been thinking about my offer? 🤗 I'm still waiting for you …"
type textarea "Hey babe... have you been thinking about my offer? 🤗 I'm still waiting for you 💋"
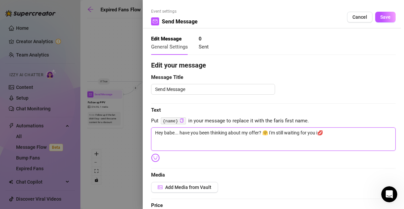
type textarea "Hey babe... have you been thinking about my offer? 🤗 I'm still waiting for you 💋"
type textarea "Hey babe... have you been thinking about my offer? 🤗 I'm still waiting for you💋"
type textarea "Hey babe... have you been thinking about my offer? 🤗 I'm still waiting for you 💋"
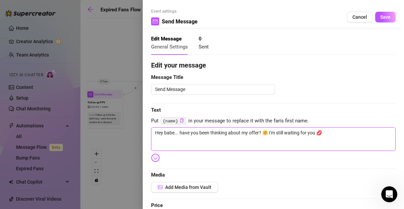
type textarea "Hey babe... have you been thinking about my offer? 🤗 I'm still waiting for you …"
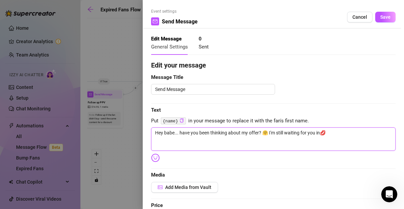
type textarea "Hey babe... have you been thinking about my offer? 🤗 I'm still waiting for you …"
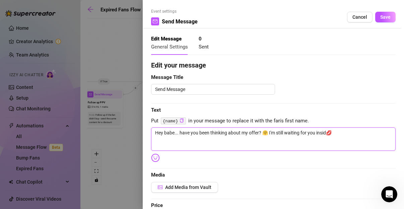
type textarea "Hey babe... have you been thinking about my offer? 🤗 I'm still waiting for you …"
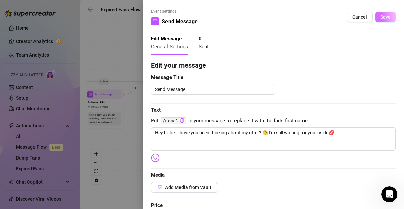
click at [381, 21] on button "Save" at bounding box center [385, 17] width 20 height 11
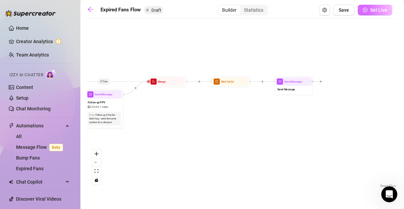
click at [383, 11] on span "Set Live" at bounding box center [378, 9] width 17 height 5
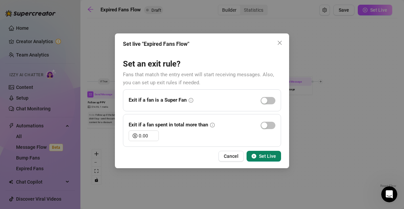
click at [262, 156] on span "Set Live" at bounding box center [267, 156] width 17 height 5
